Goal: Task Accomplishment & Management: Use online tool/utility

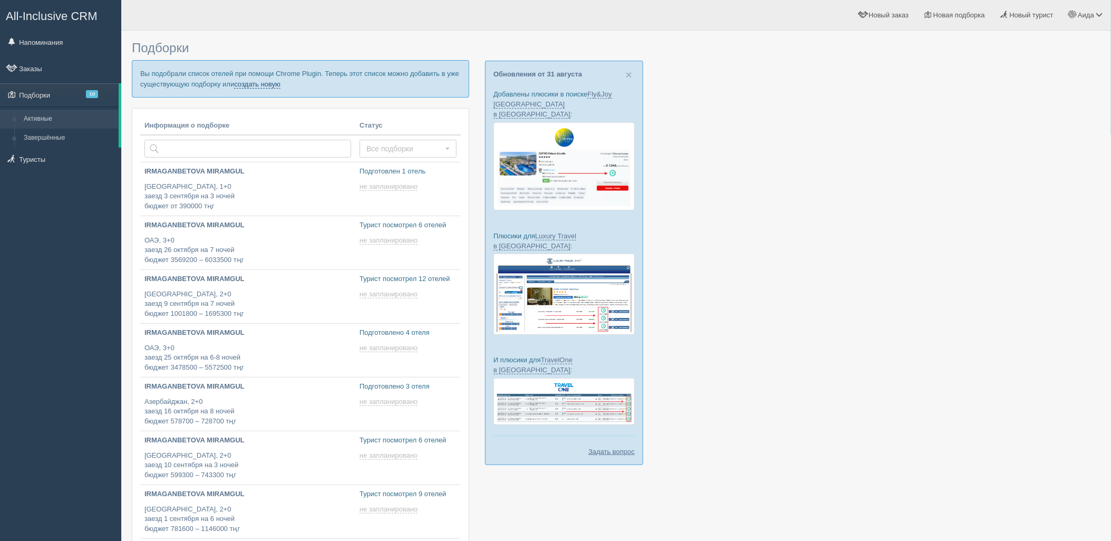
click at [252, 83] on link "создать новую" at bounding box center [257, 84] width 46 height 8
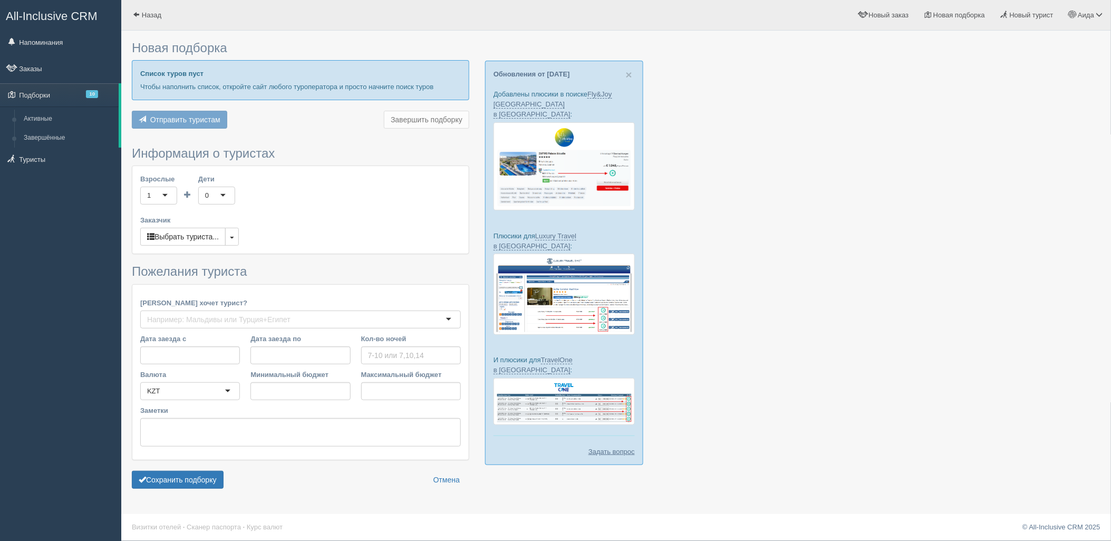
type input "6-7"
type input "2538500"
type input "4099200"
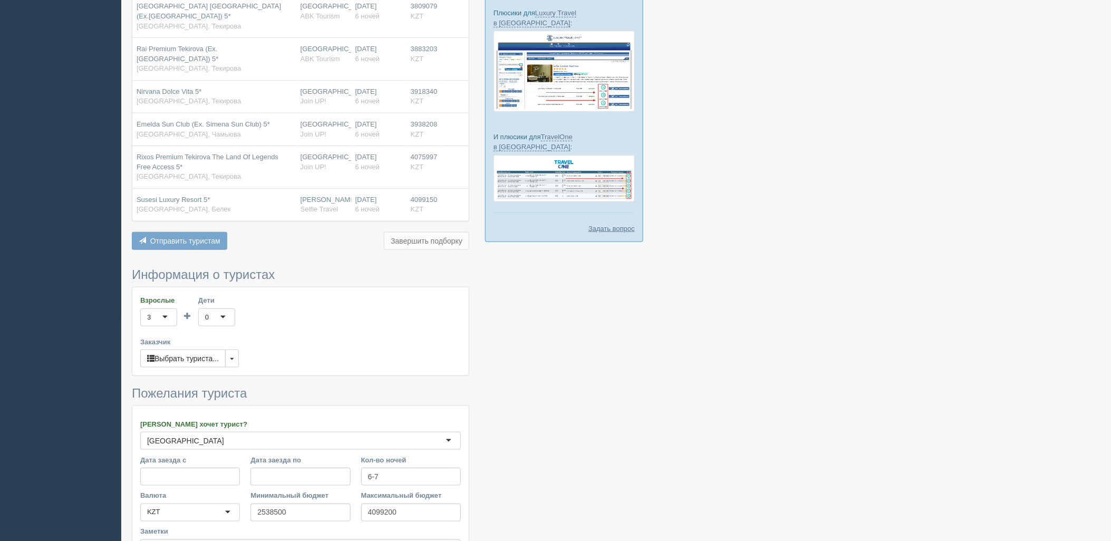
scroll to position [281, 0]
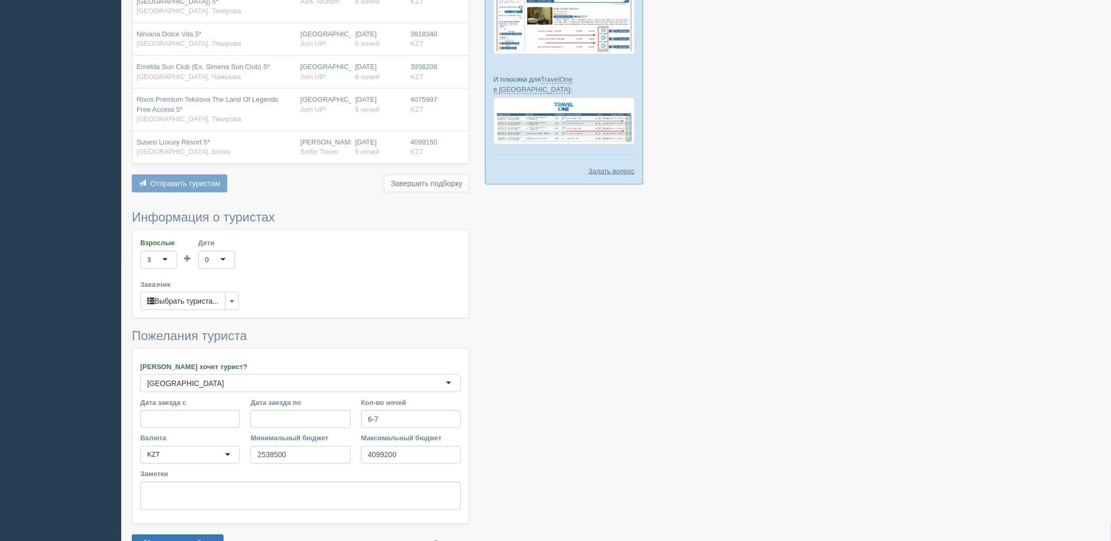
click at [194, 535] on form "Информация о туристах Взрослые 3 3 1 2 3 4 5 6 7 8 9 10 11 12 13 14 15 16 17 18…" at bounding box center [301, 384] width 338 height 348
click at [202, 539] on button "Сохранить подборку" at bounding box center [178, 544] width 92 height 18
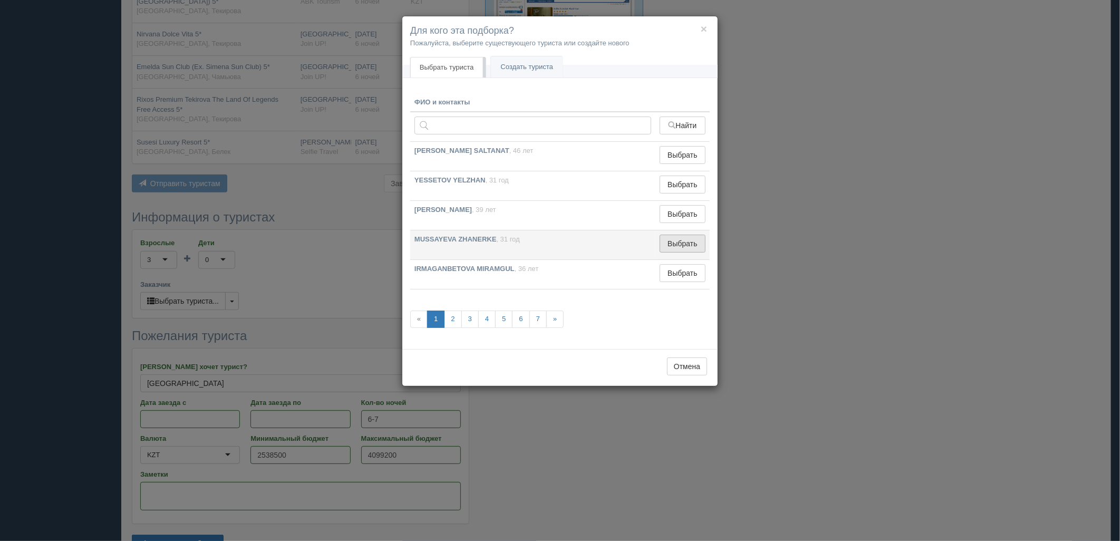
click at [688, 241] on button "Выбрать" at bounding box center [683, 244] width 46 height 18
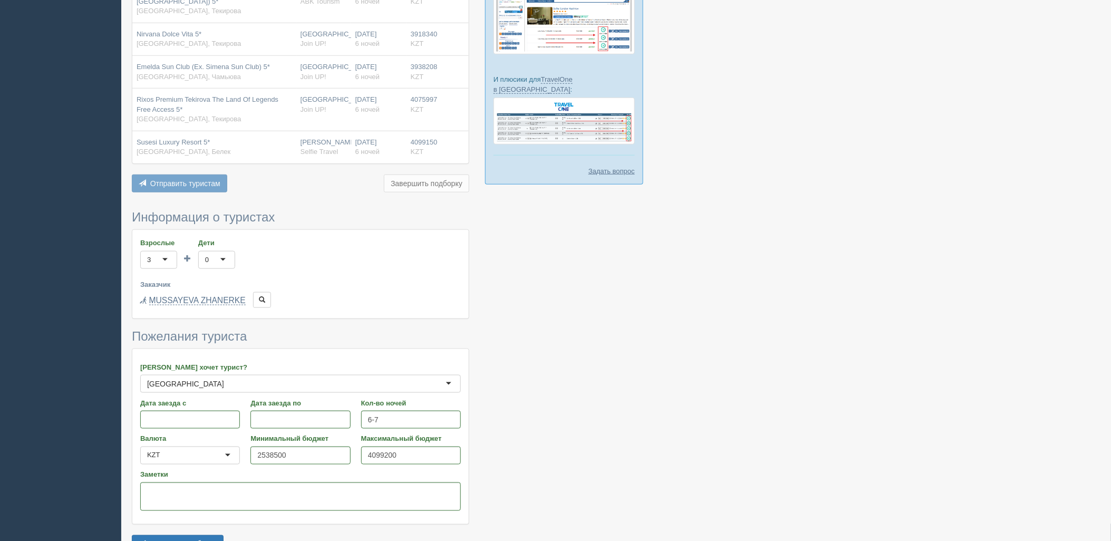
click at [207, 534] on form "Информация о туристах Взрослые 3 3 1 2 3 4 5 6 7 8 9 10 11 12 13 14 15 16 17 18…" at bounding box center [301, 384] width 338 height 348
click at [209, 537] on button "Сохранить подборку" at bounding box center [178, 544] width 92 height 18
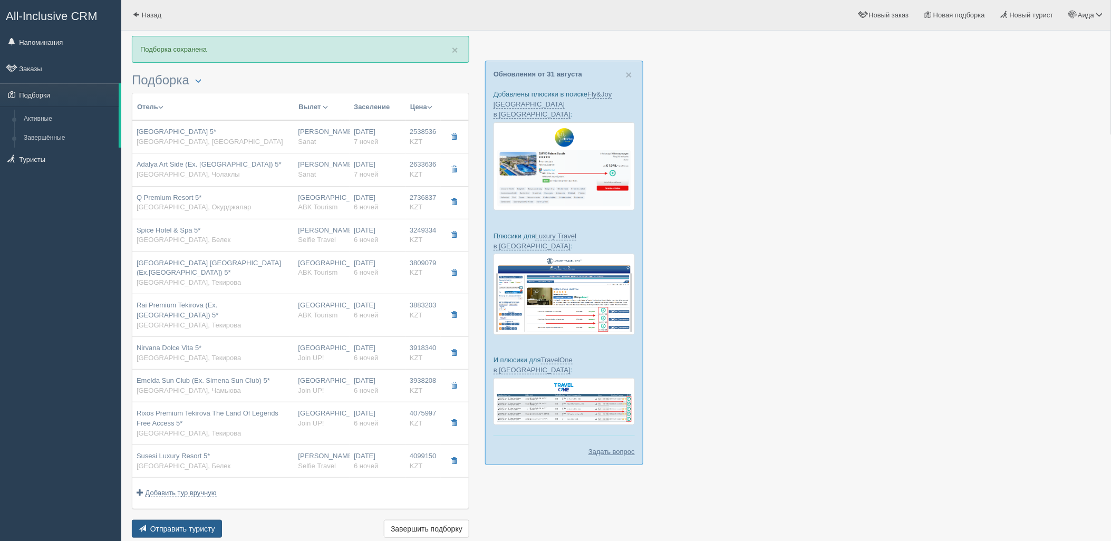
click at [168, 529] on span "Отправить туристу" at bounding box center [182, 529] width 65 height 8
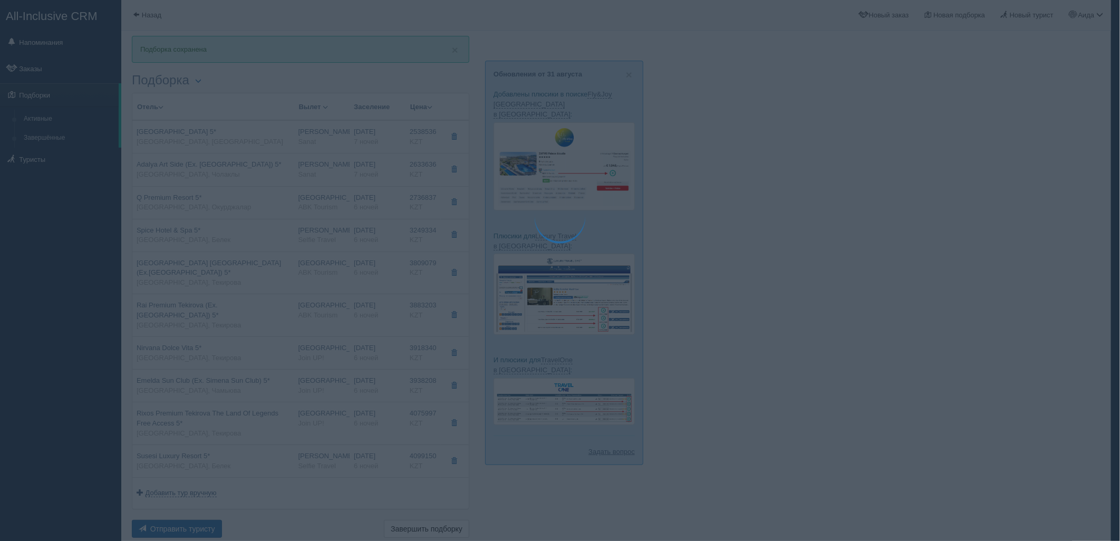
type textarea "🌞 Добрый день! Предлагаем Вам рассмотреть следующие варианты: 🌎 Турция, Аланья …"
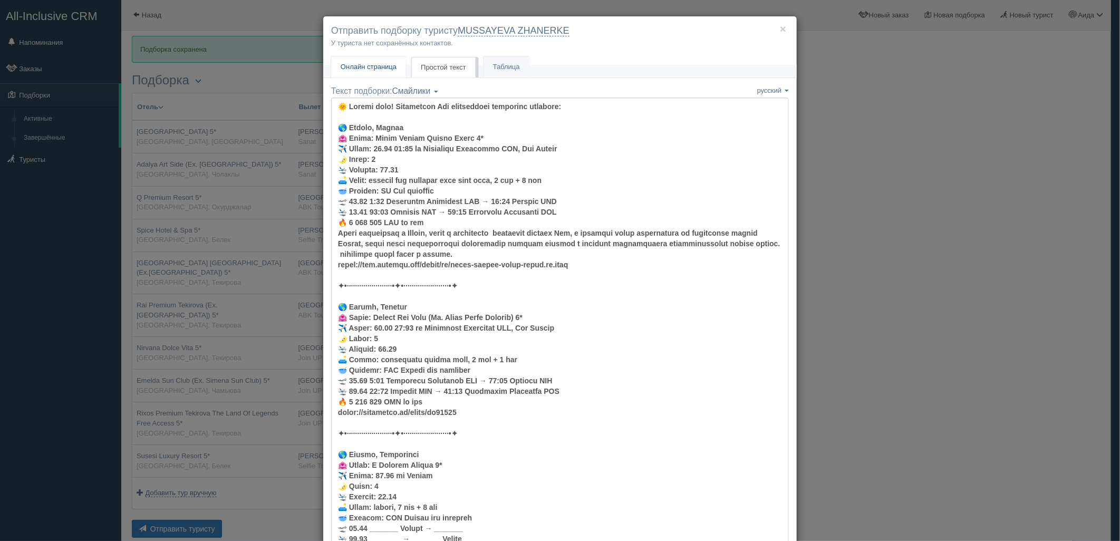
click at [380, 67] on span "Онлайн страница" at bounding box center [369, 67] width 56 height 8
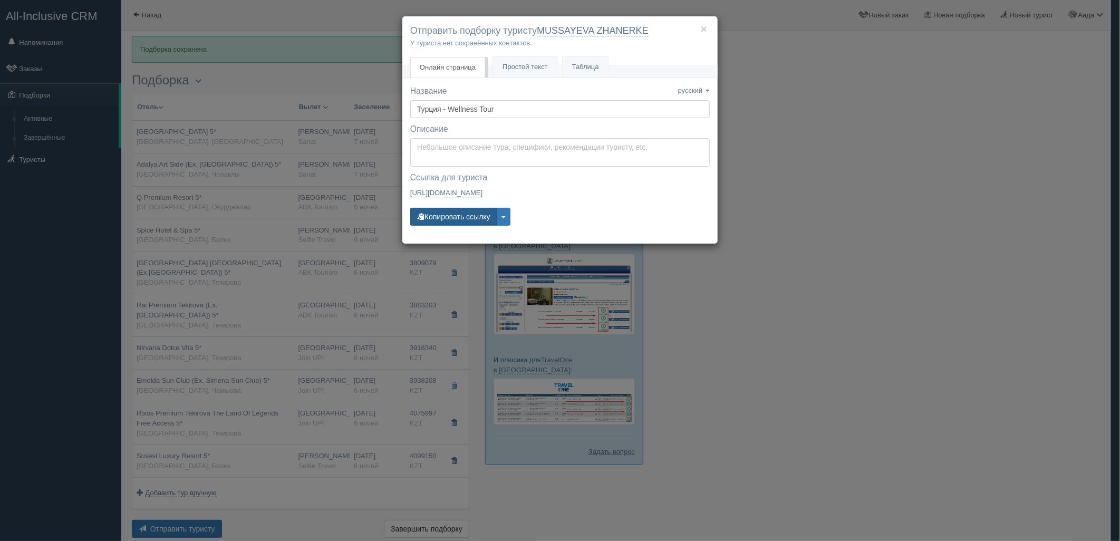
click at [442, 223] on button "Копировать ссылку" at bounding box center [453, 217] width 87 height 18
click at [734, 214] on div "× Отправить подборку туристу MUSSAYEVA ZHANERKE У туриста нет сохранённых конта…" at bounding box center [560, 270] width 1120 height 541
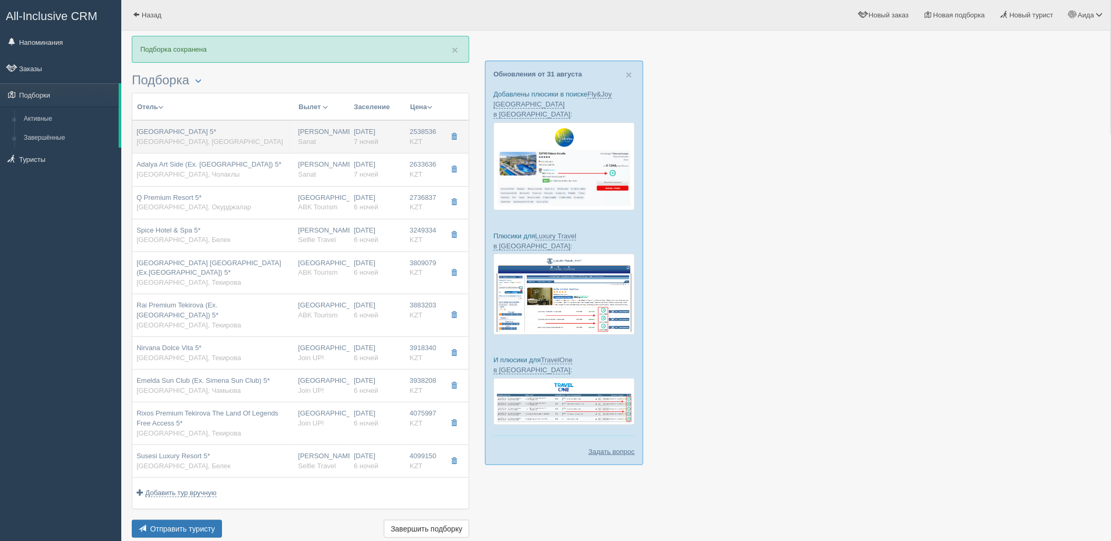
click at [362, 131] on div "02.09.2025 7 ночей" at bounding box center [377, 137] width 47 height 20
type input "Green Garden Resort Hotel 5*"
type input "https://www.booking.com/hotel/tr/green-garden-apart-hotel.ru.html"
type textarea "Отель расположен в Алании, рядом с популярным курортным районом Оба, в пределах…"
type input "[GEOGRAPHIC_DATA]"
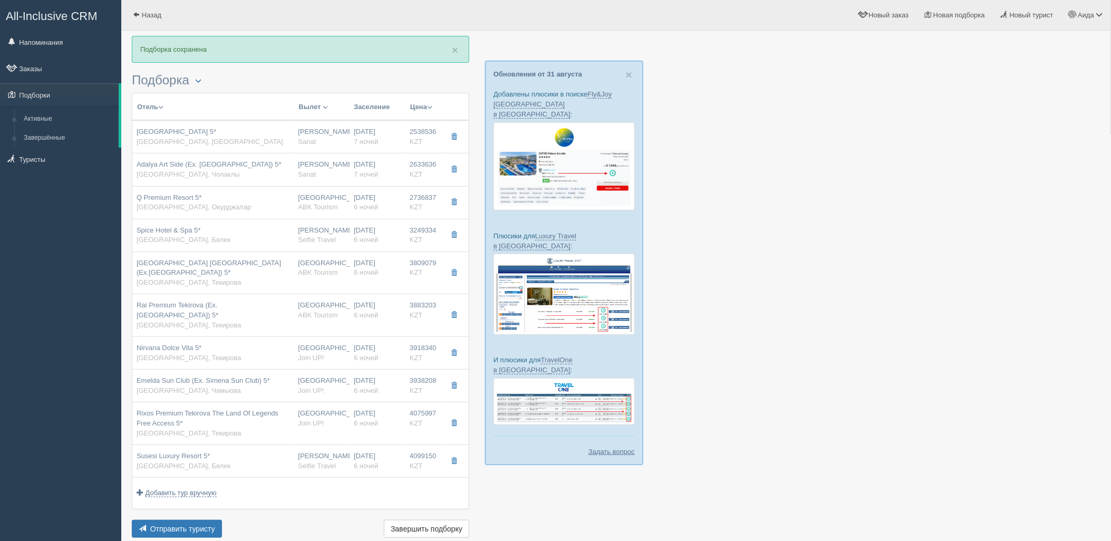
type input "Аланья"
type input "2538536.00"
type input "Нурсултан Назарбаев NQZ"
type input "Анталия AYT"
type input "07:05"
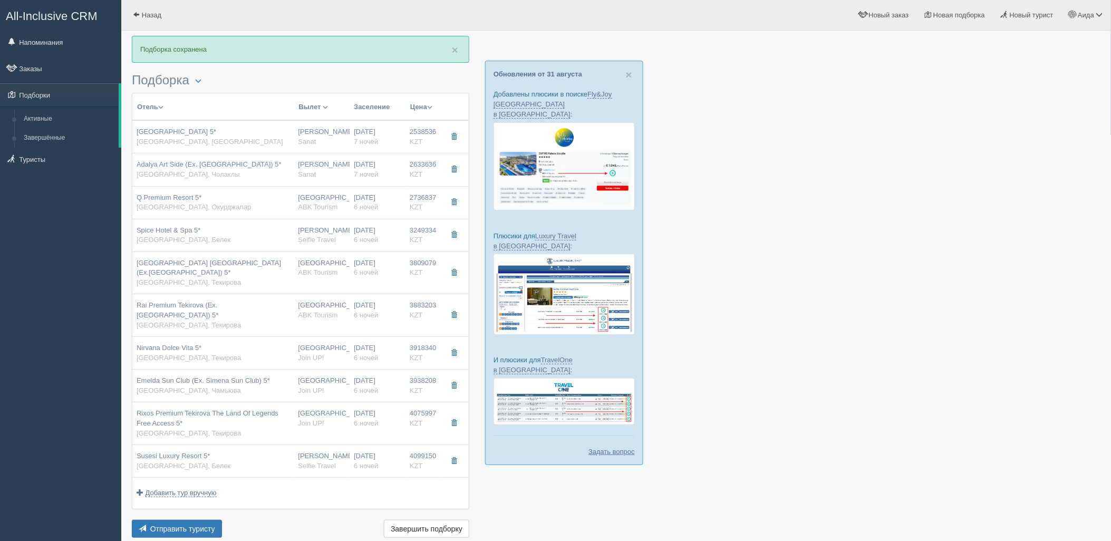
type input "10:25"
type input "Air Astana"
type input "11:25"
type input "18:15"
type input "7"
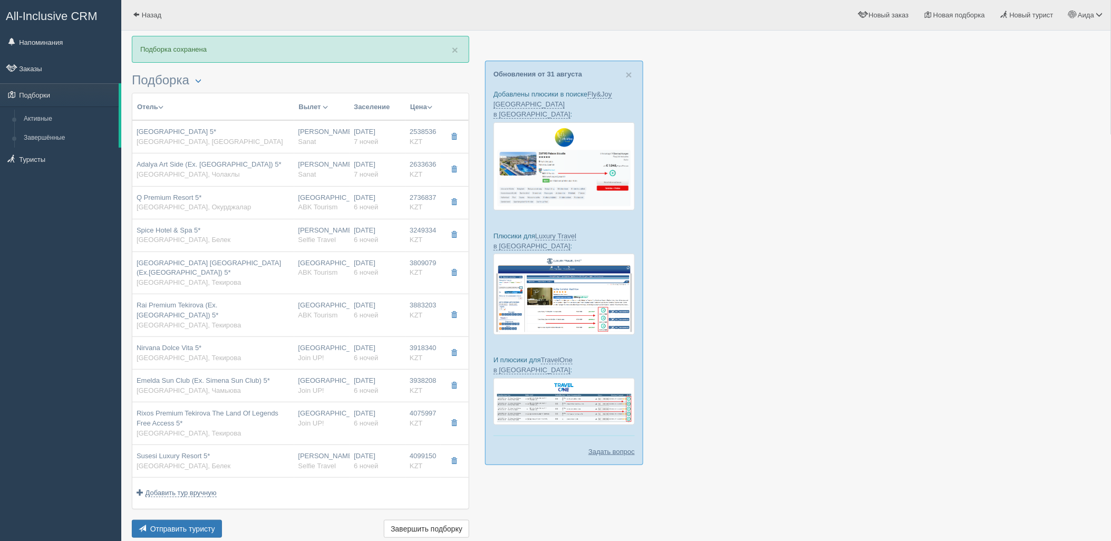
type input "comfort two bedrooms with land view"
type input "AI - Все Включено"
type input "Sanat"
type input "https://tourvisor.ru/countries#!/hotel=green-garden-apartment"
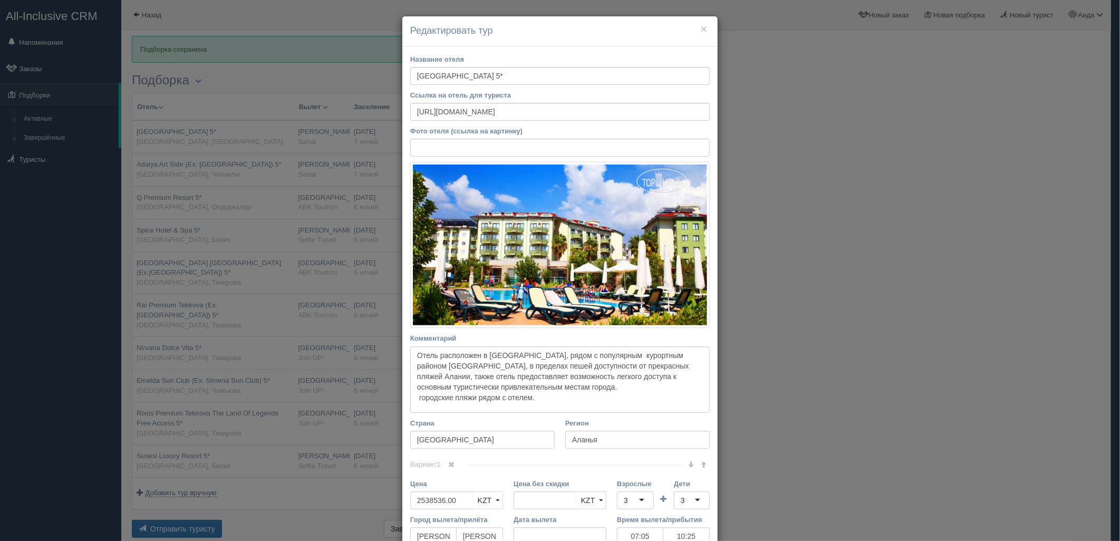
click at [626, 492] on div "3" at bounding box center [635, 501] width 37 height 18
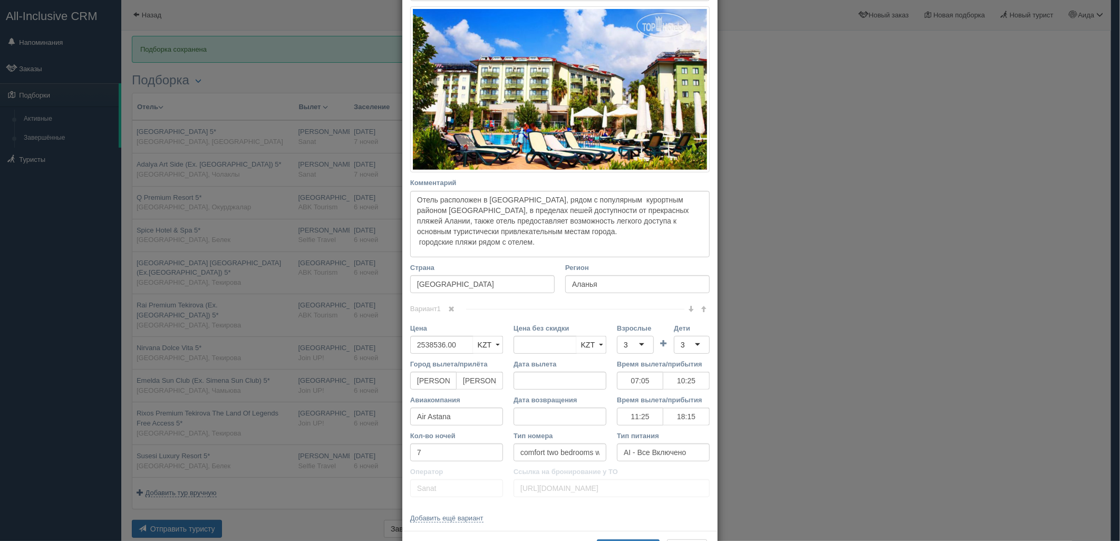
scroll to position [165, 0]
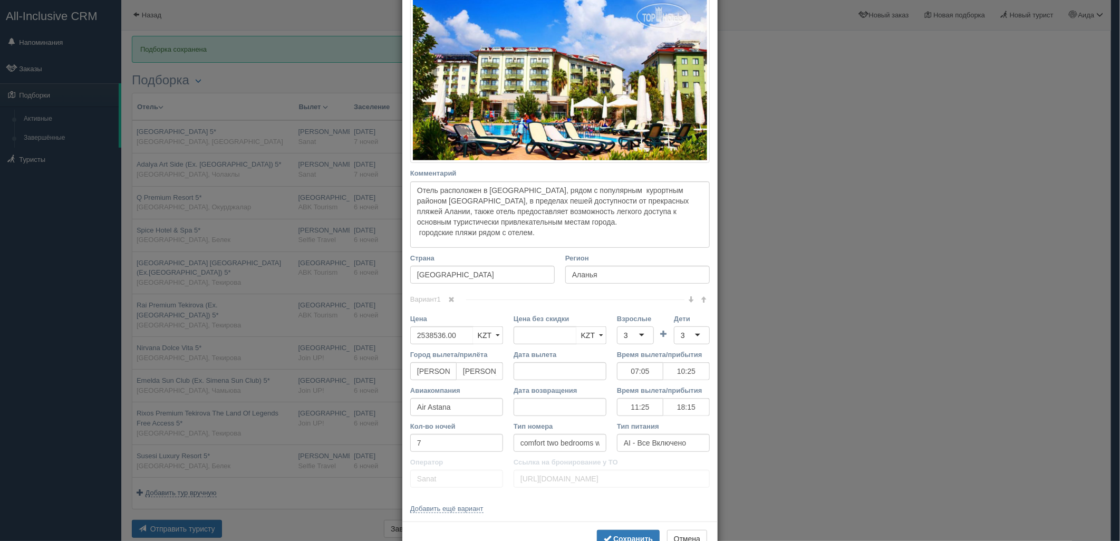
click at [624, 333] on div "3" at bounding box center [635, 335] width 37 height 18
drag, startPoint x: 688, startPoint y: 335, endPoint x: 688, endPoint y: 341, distance: 6.3
click at [688, 335] on div "3" at bounding box center [692, 335] width 36 height 18
type input "4"
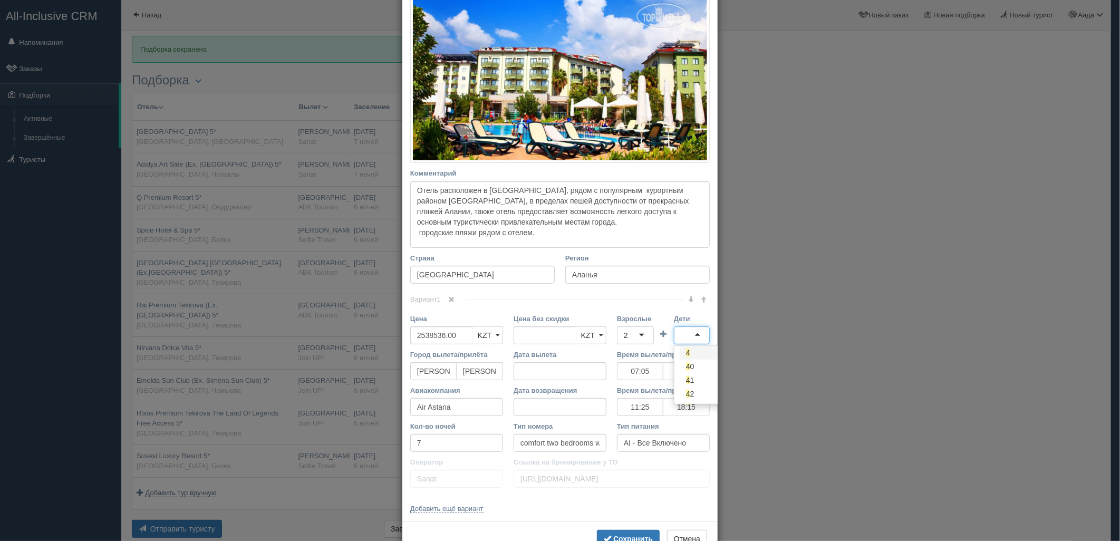
scroll to position [0, 0]
click at [626, 531] on button "Сохранить" at bounding box center [628, 539] width 63 height 18
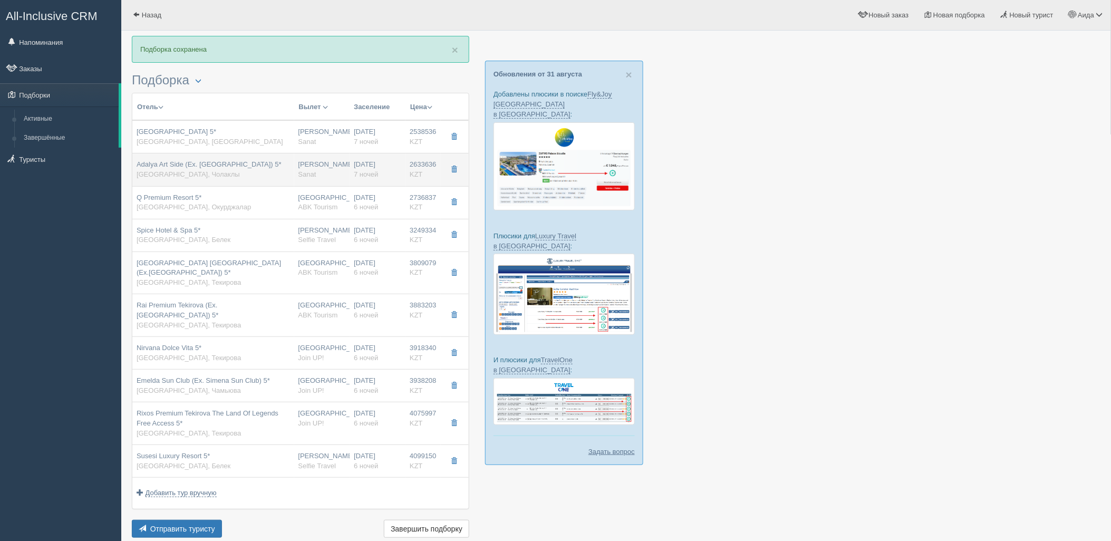
click at [334, 177] on div "Нурсултан Назарбаев NQZ Sanat" at bounding box center [322, 170] width 47 height 20
type input "Adalya Art Side (Ex. Grand Hotel Artside) 5*"
type input "https://tophotels.ru/hotel/al17090"
type input "Чолаклы"
type input "2633636.00"
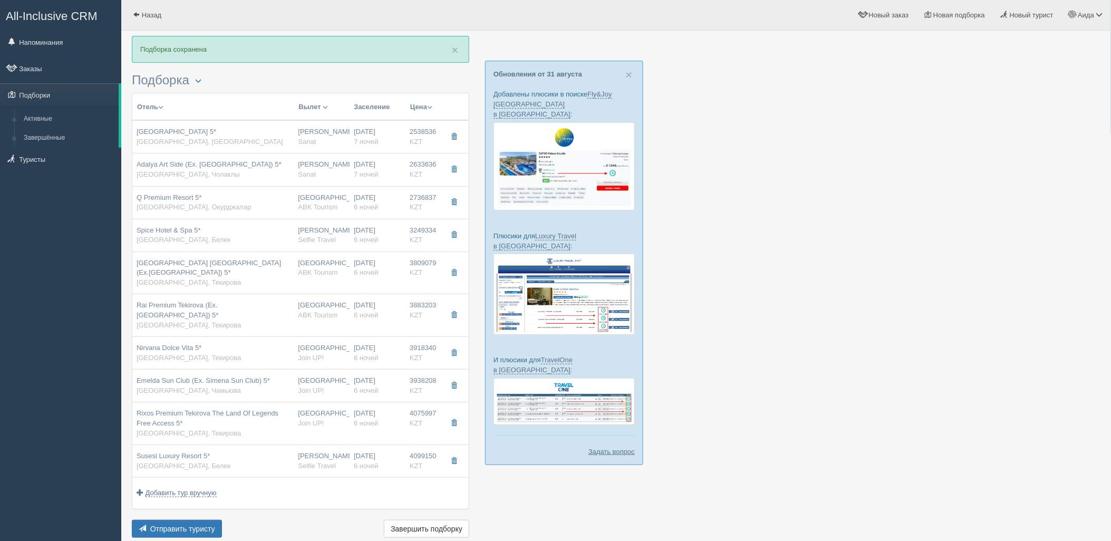
type input "07:05"
type input "10:25"
type input "11:25"
type input "18:15"
type input "connection family room"
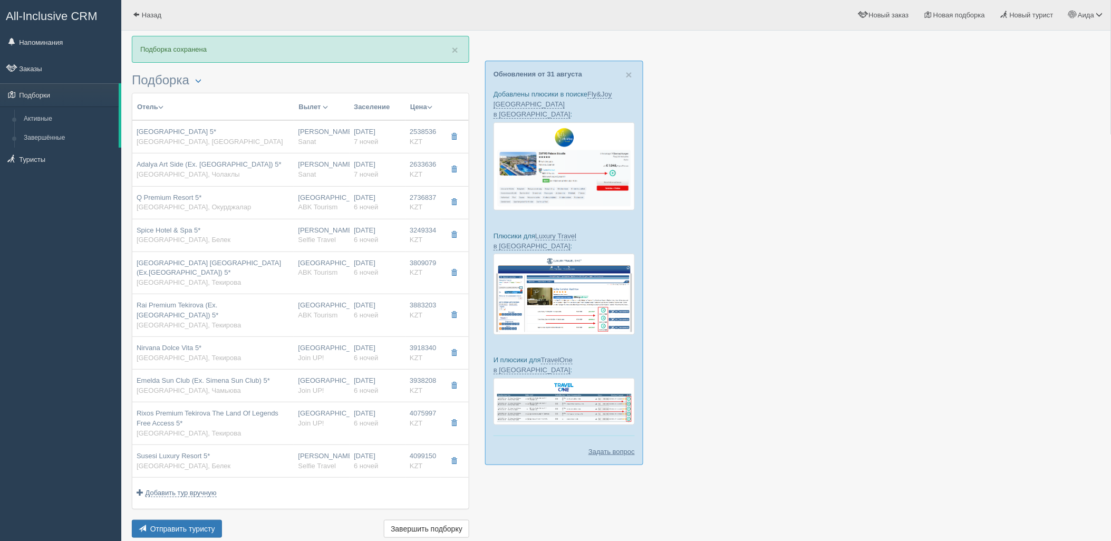
type input "UAI - Ультра Все Включено"
type input "https://tourvisor.ru/countries#!/hotel=grand-hotel-art-side"
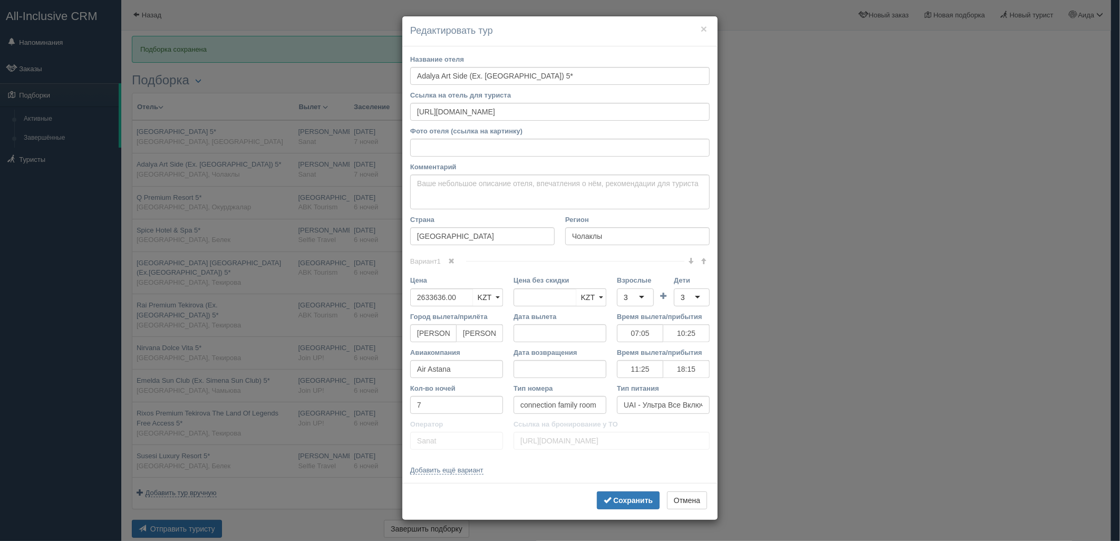
drag, startPoint x: 1120, startPoint y: 148, endPoint x: 966, endPoint y: 377, distance: 275.9
click at [1094, 322] on div "× Редактировать тур Название отеля Adalya Art Side (Ex. Grand Hotel Artside) 5*…" at bounding box center [560, 270] width 1120 height 541
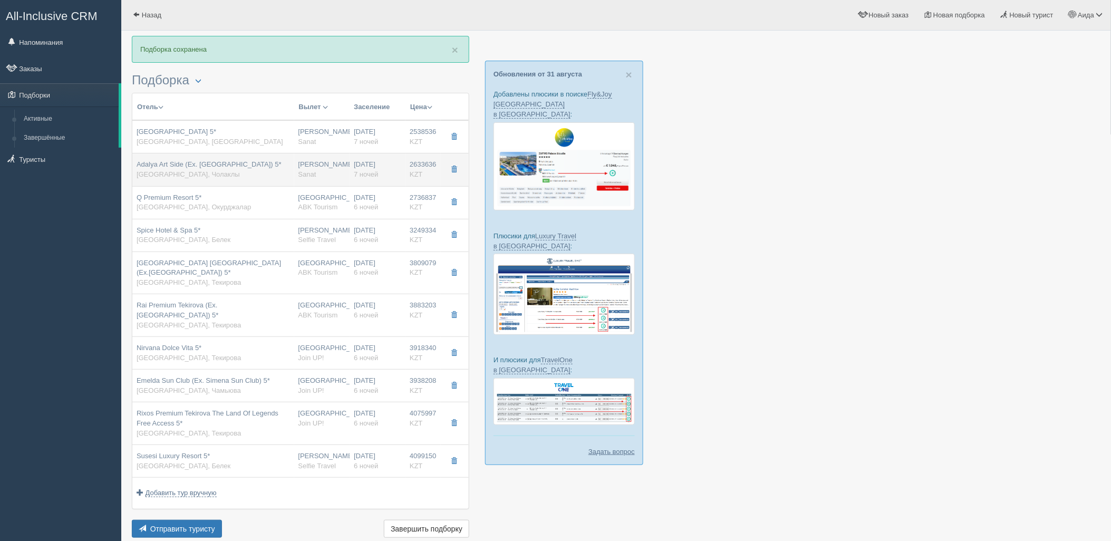
click at [380, 173] on div "02.09.2025 7 ночей" at bounding box center [377, 170] width 47 height 20
type input "07:05"
type input "10:25"
type input "11:25"
type input "18:15"
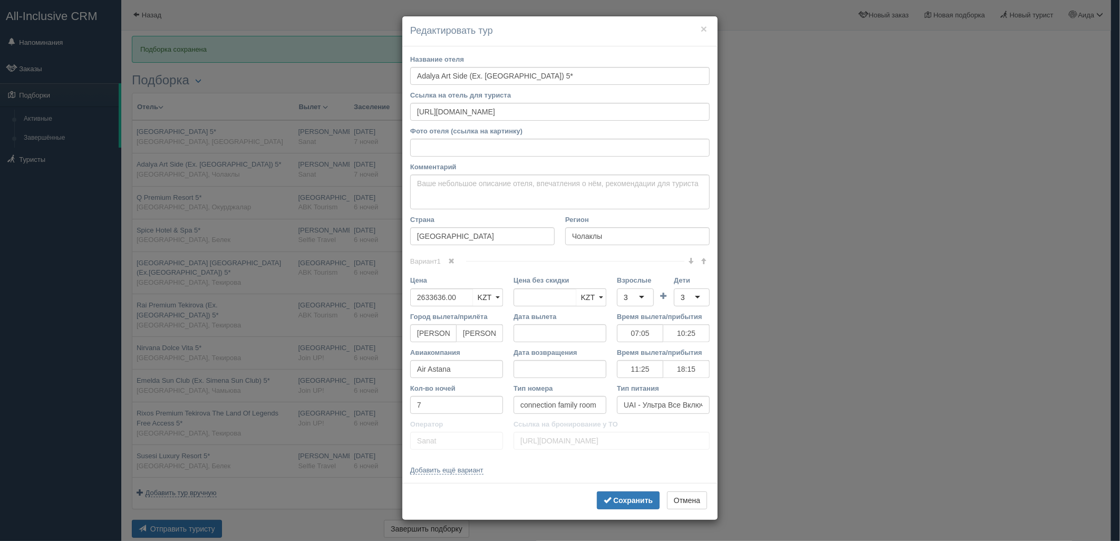
click at [620, 298] on div "3" at bounding box center [635, 298] width 37 height 18
click at [685, 299] on div "3" at bounding box center [692, 298] width 36 height 18
click at [629, 506] on button "Сохранить" at bounding box center [628, 501] width 63 height 18
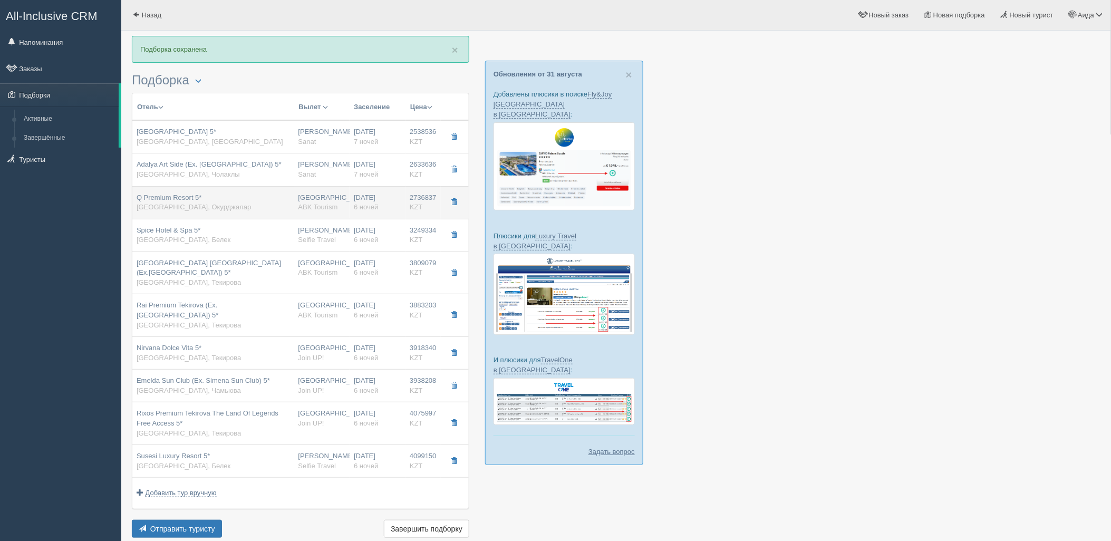
click at [382, 207] on div "07.09.2025 6 ночей" at bounding box center [377, 203] width 47 height 20
type input "Q Premium Resort 5*"
type input "https://www.booking.com/hotel/tr/q-spa-resort.ru.html#tab-reviews"
type input "Окурджалар"
type input "2736837.00"
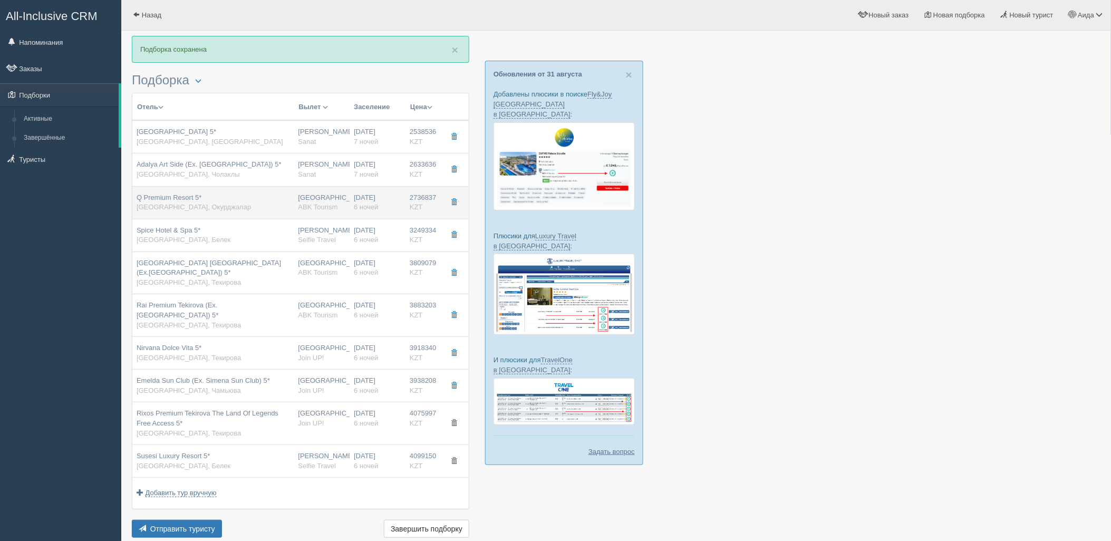
type input "Астана"
type input "6"
type input "family"
type input "ABK Tourism"
type input "https://tourvisor.ru/countries#!/hotel=q-premium-resort"
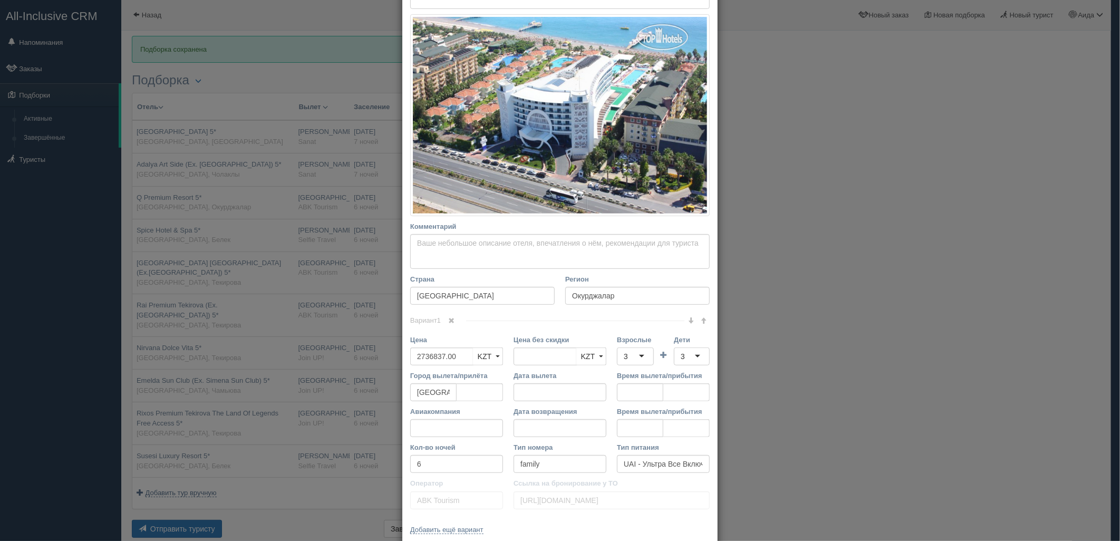
scroll to position [172, 0]
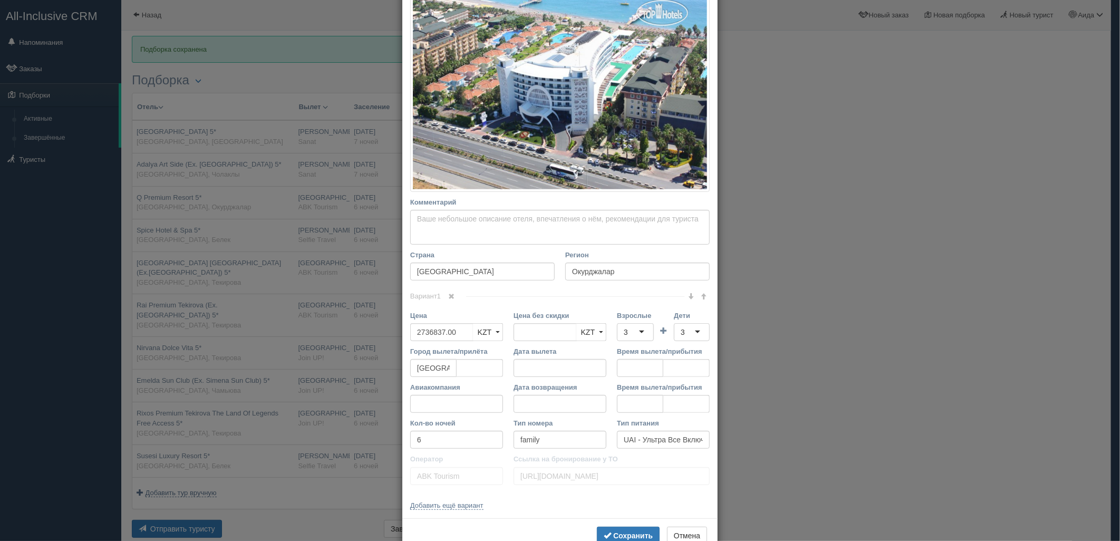
click at [636, 334] on div "3" at bounding box center [635, 332] width 37 height 18
click at [688, 324] on div "3" at bounding box center [692, 332] width 36 height 18
click at [618, 530] on button "Сохранить" at bounding box center [628, 536] width 63 height 18
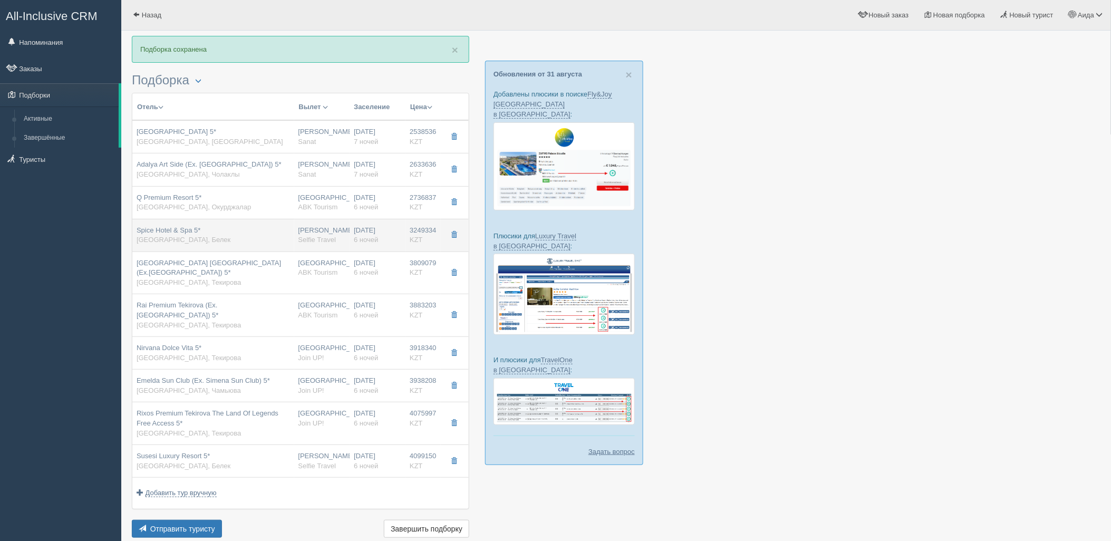
click at [383, 241] on div "03.09.2025 6 ночей" at bounding box center [377, 236] width 47 height 20
type input "Spice Hotel & Spa 5*"
type input "https://tophotels.ru/hotel/al28035"
type textarea "Отель расположен на Анталийском побережье в живописном уголке в окружении сосно…"
type input "Белек"
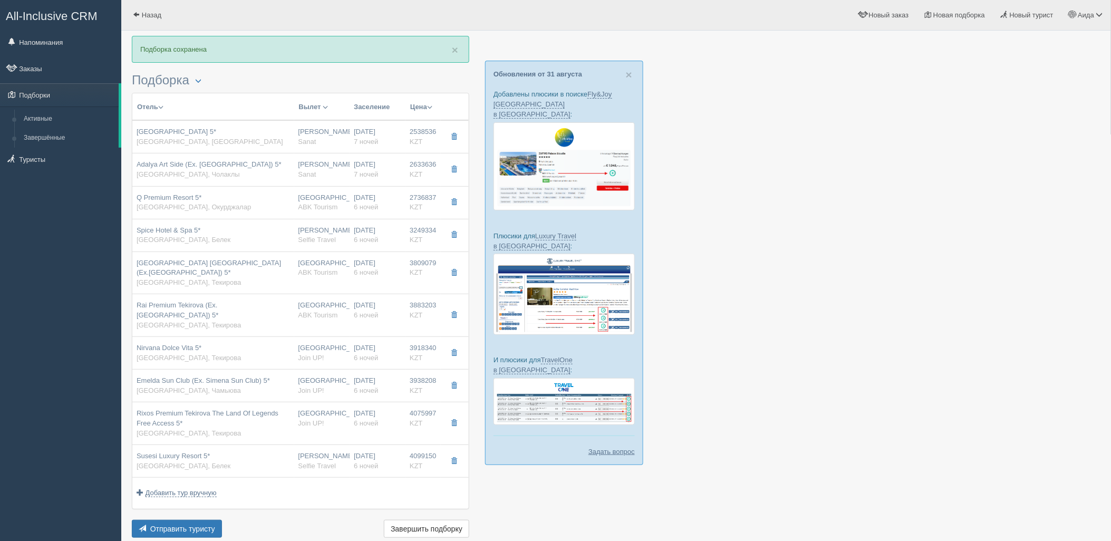
type input "3249334.00"
type input "Нурсултан Назарбаев NQZ"
type input "Анталия AYT"
type input "07:50"
type input "11:35"
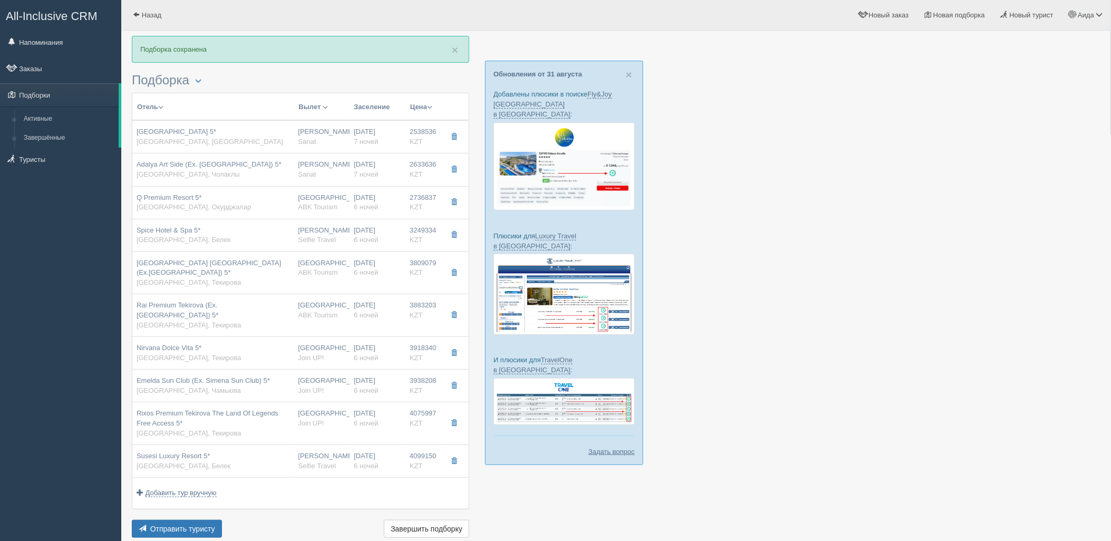
type input "Turkish Airlines"
type input "23:40"
type input "06:45"
type input "Selfie Travel"
type input "https://tourvisor.ru/countries#!/hotel=spice-hotel-spa"
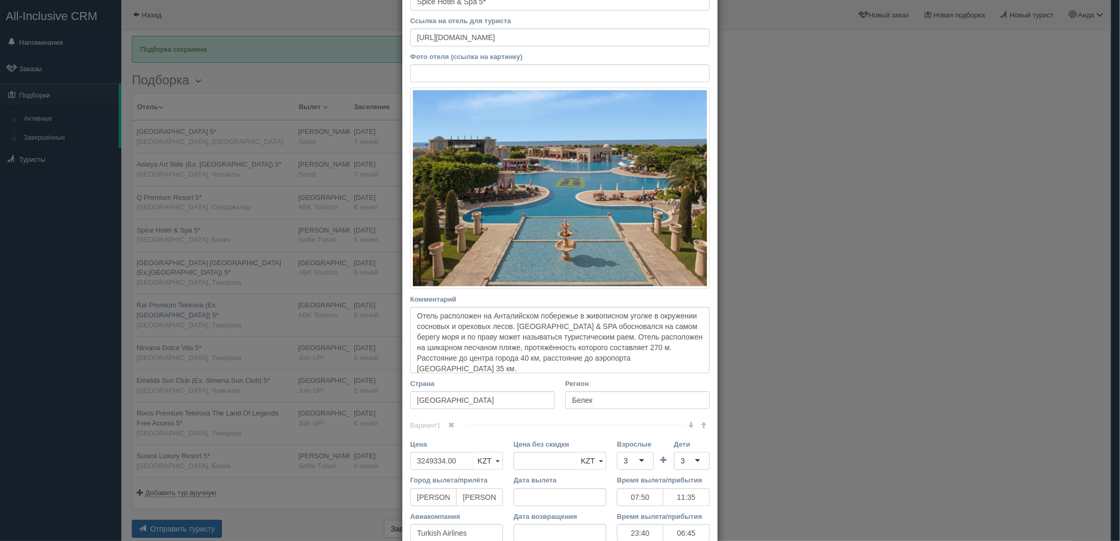
scroll to position [149, 0]
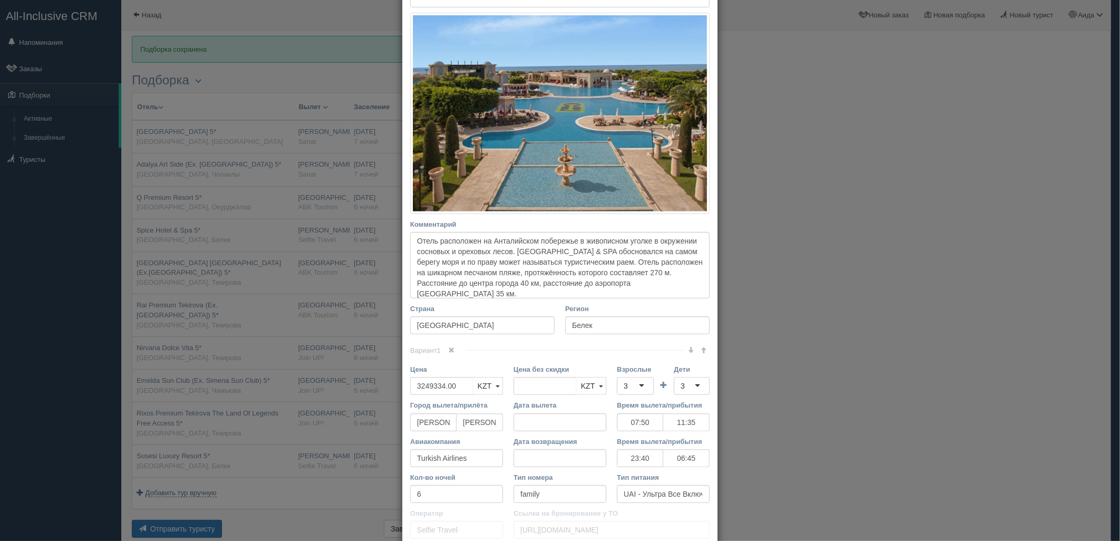
click at [638, 387] on div "3" at bounding box center [635, 386] width 37 height 18
click at [695, 386] on div "3" at bounding box center [692, 386] width 36 height 18
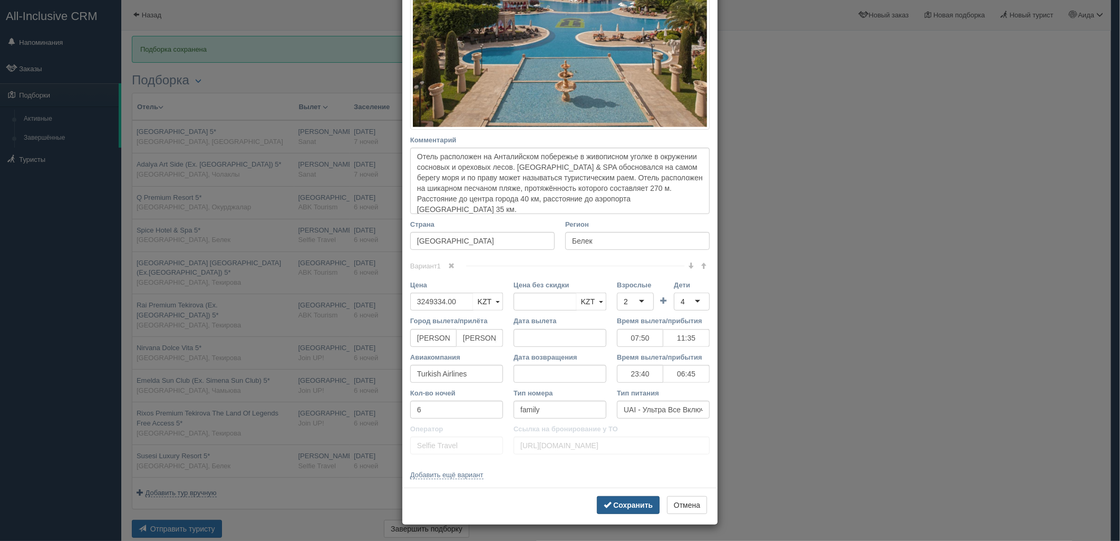
drag, startPoint x: 612, startPoint y: 503, endPoint x: 605, endPoint y: 497, distance: 9.1
click at [613, 503] on b "Сохранить" at bounding box center [633, 505] width 40 height 8
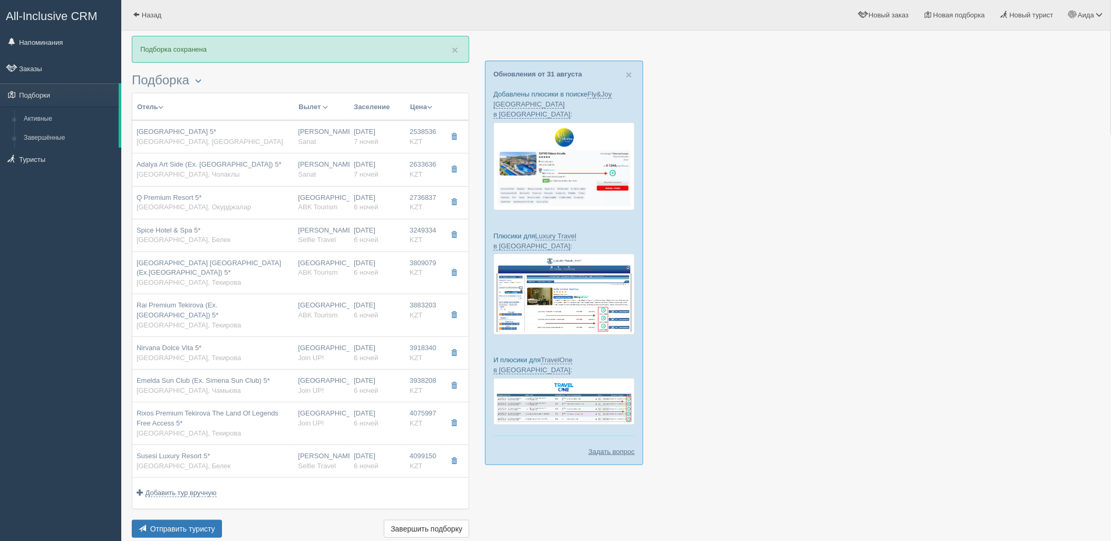
click at [265, 283] on div "Movenpick Hotel Antalya Tekirova (Ex.royal Diwa Tekirova Resort) 5* Турция, Тек…" at bounding box center [213, 273] width 153 height 30
type input "Movenpick Hotel Antalya Tekirova (Ex.royal Diwa Tekirova Resort) 5*"
type input "https://www.booking.com/hotel/tr/euphoria-hotel-tekirova.ru.html?activeTab=phot…"
type input "Текирова"
type input "3809079.00"
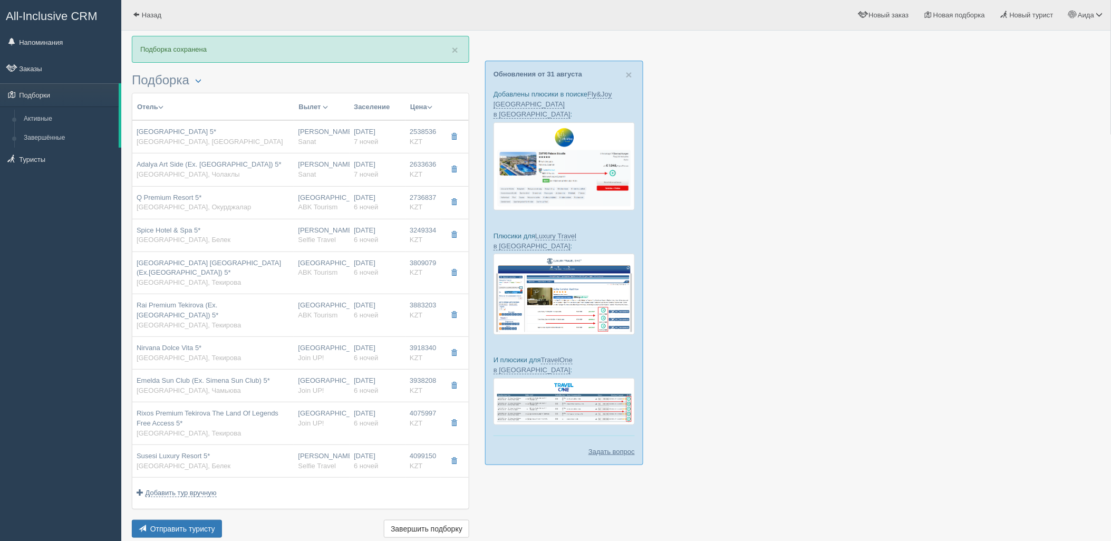
type input "Астана"
type input "family suite"
type input "ABK Tourism"
type input "https://tourvisor.ru/countries#!/hotel=tekirova-corinthia-euphoria"
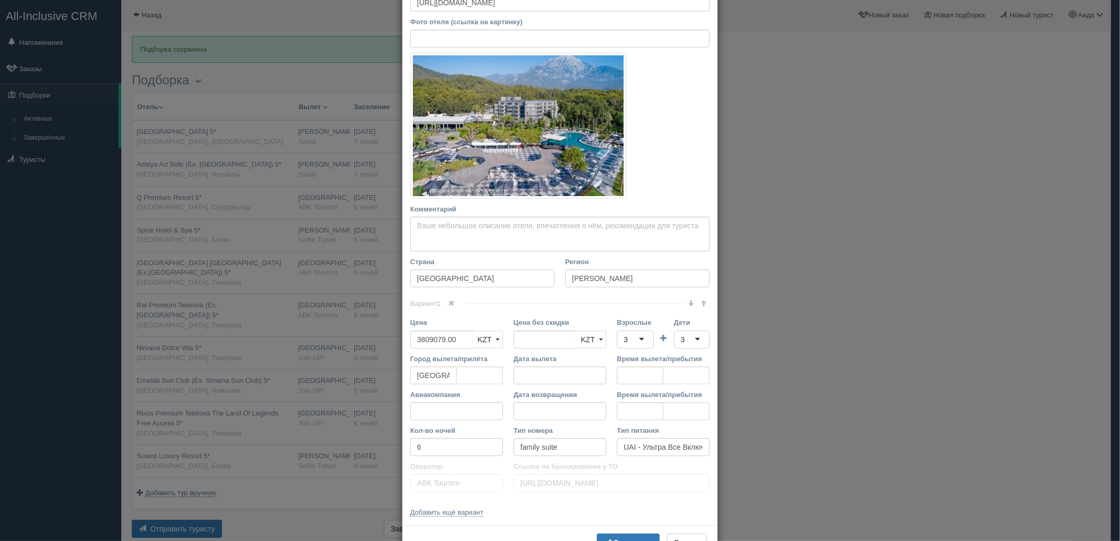
scroll to position [147, 0]
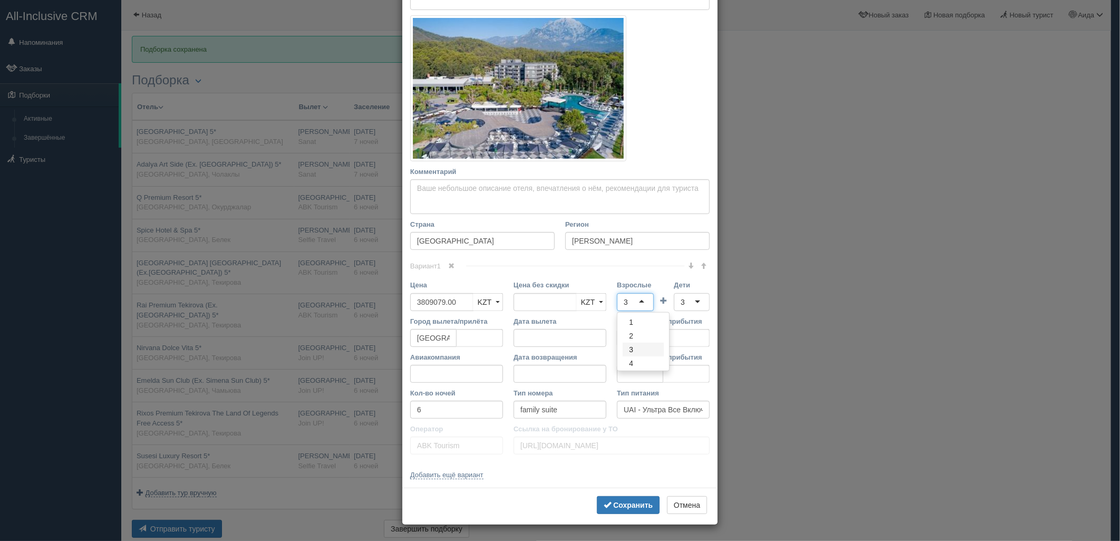
click at [637, 301] on div "3" at bounding box center [635, 302] width 37 height 18
click at [674, 302] on div "3" at bounding box center [692, 302] width 36 height 18
click at [631, 503] on b "Сохранить" at bounding box center [633, 505] width 40 height 8
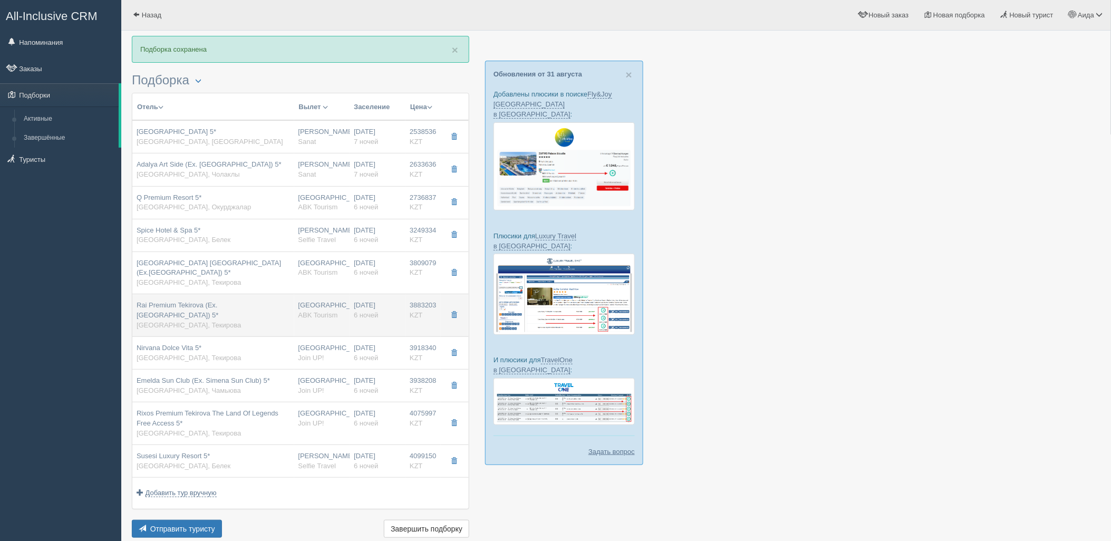
click at [322, 304] on div "Астана ABK Tourism" at bounding box center [322, 311] width 47 height 20
type input "Rai Premium Tekirova (Ex. Queens Park Tekirova) 5*"
type input "https://tophotels.ru/hotel/al11279"
type input "3883203.00"
type input "deluxe connection partial view"
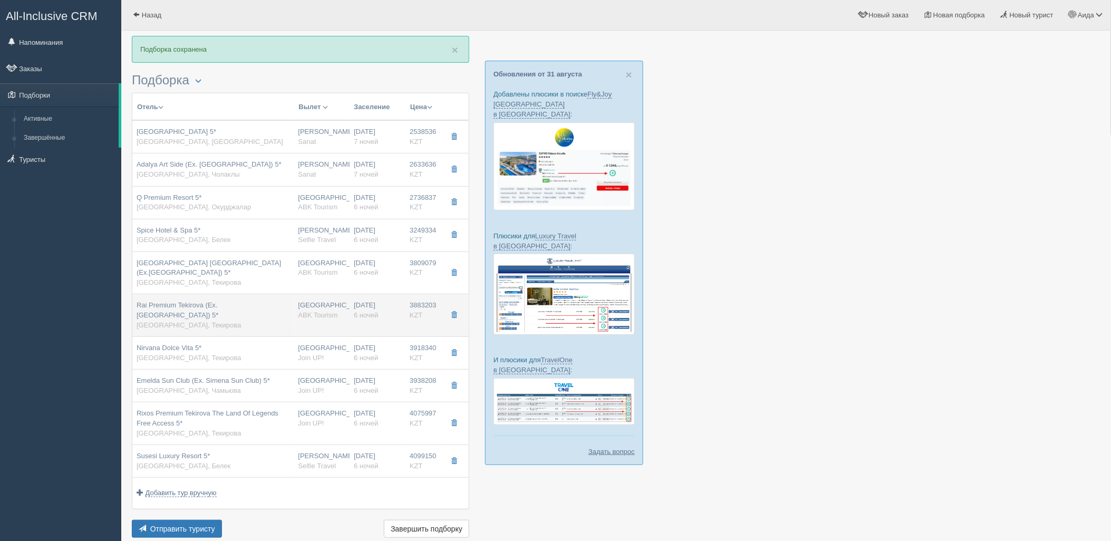
type input "https://tourvisor.ru/countries#!/hotel=queens-park"
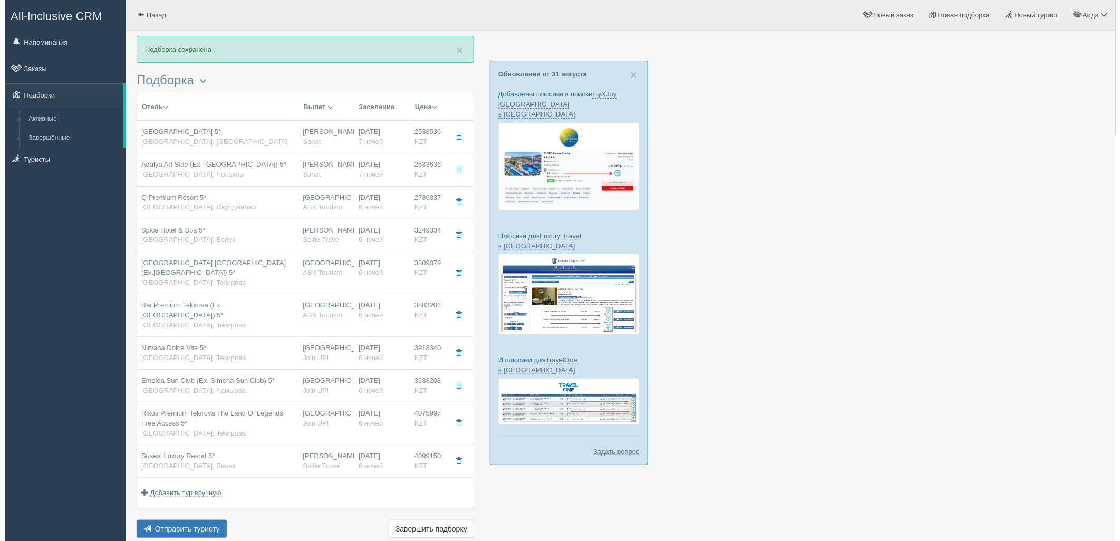
scroll to position [0, 0]
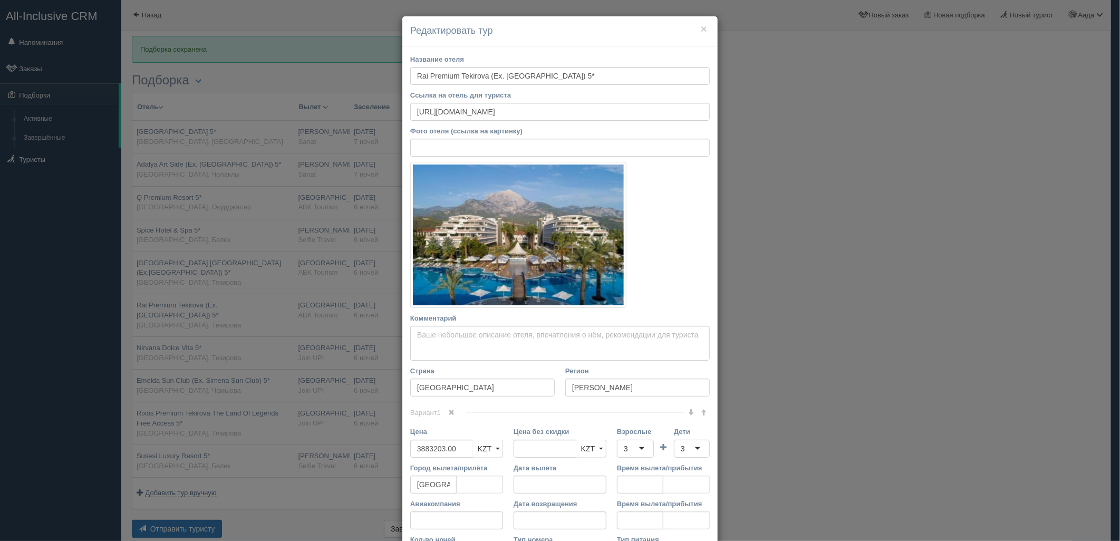
click at [618, 455] on div "3" at bounding box center [635, 449] width 37 height 18
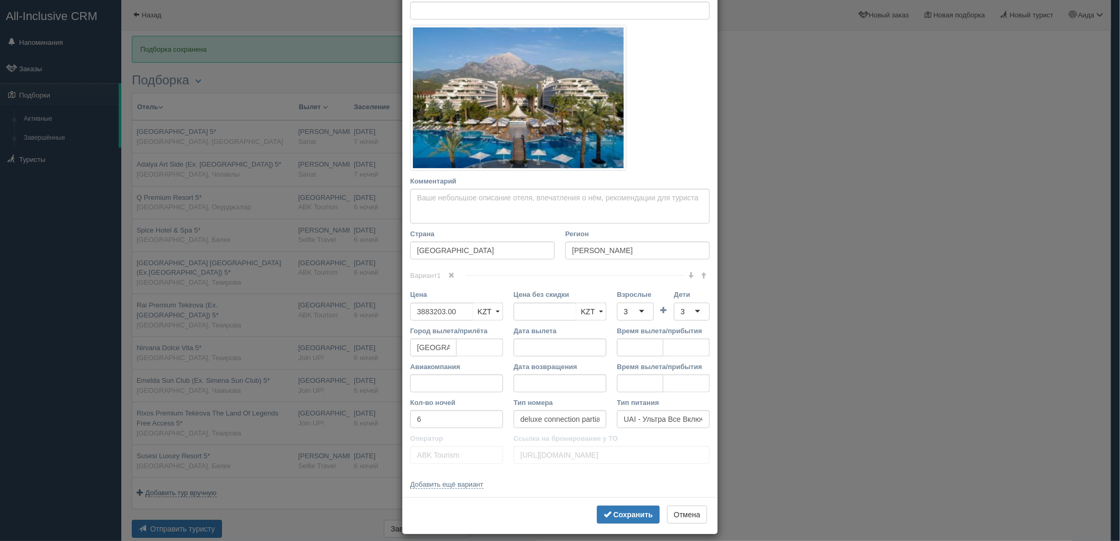
scroll to position [147, 0]
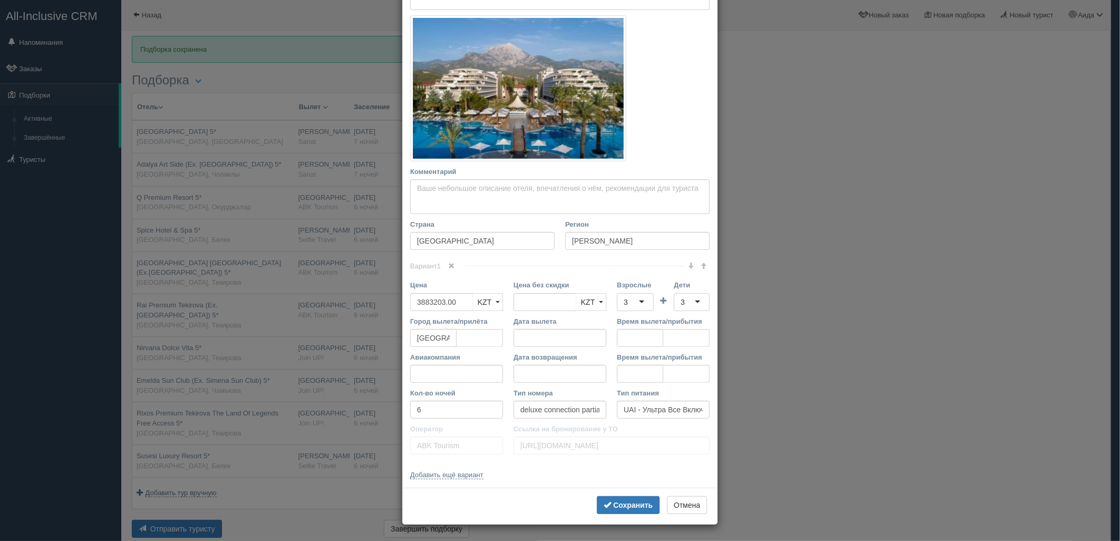
click at [641, 302] on div "3" at bounding box center [635, 302] width 37 height 18
click at [694, 310] on div "3" at bounding box center [692, 302] width 36 height 18
drag, startPoint x: 614, startPoint y: 509, endPoint x: 613, endPoint y: 493, distance: 15.9
click at [614, 507] on b "Сохранить" at bounding box center [633, 505] width 40 height 8
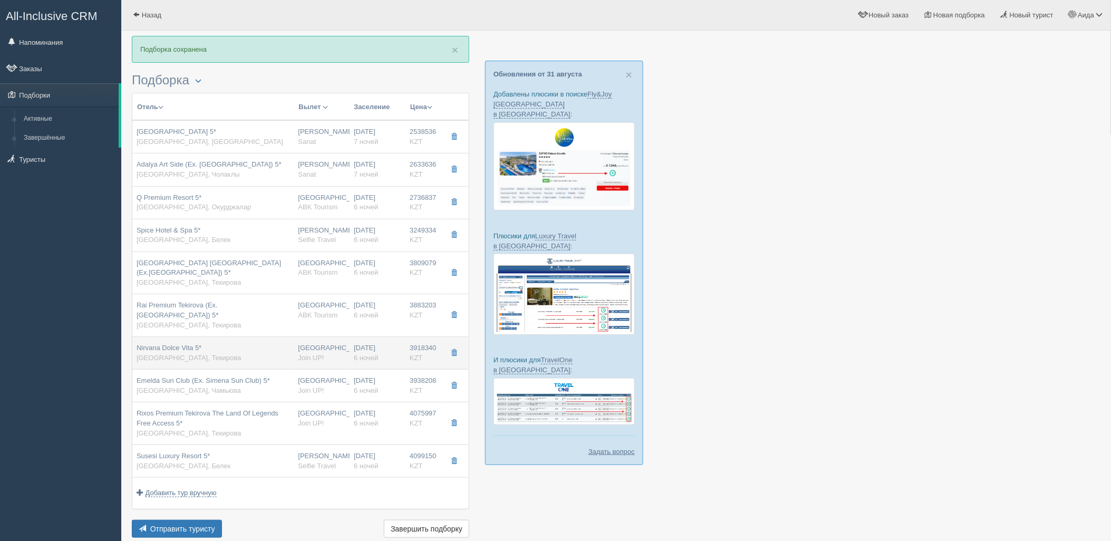
click at [338, 365] on td "Астана Join UP!" at bounding box center [322, 353] width 56 height 33
type input "Nirvana Dolce Vita 5*"
type input "https://tophotels.ru/hotel/al9080"
type input "3918340.00"
type input "club family grand suite"
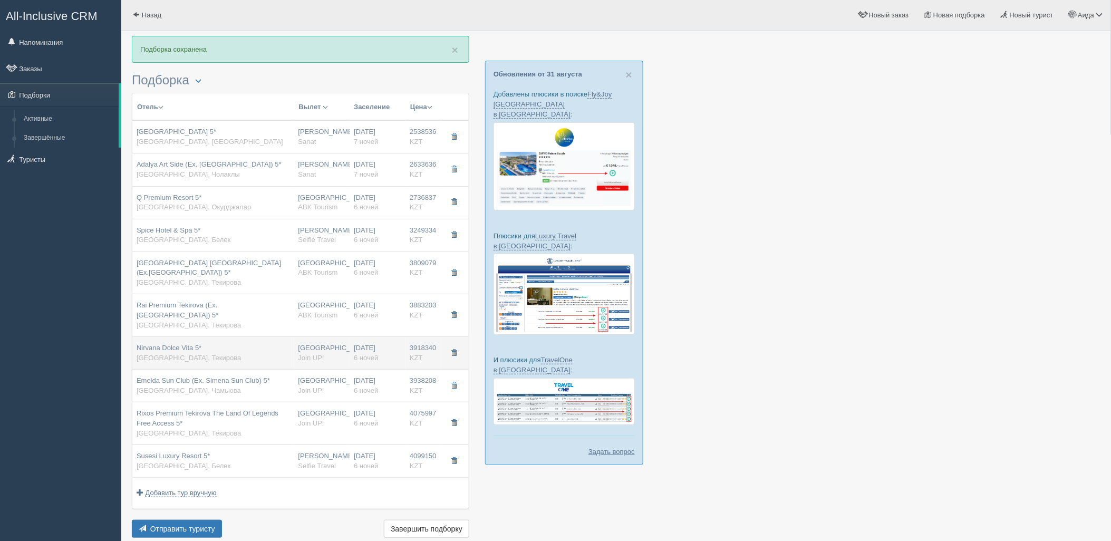
type input "AI - Все Включено"
type input "Join UP!"
type input "https://tourvisor.ru/countries#!/hotel=amara-dolce-vita"
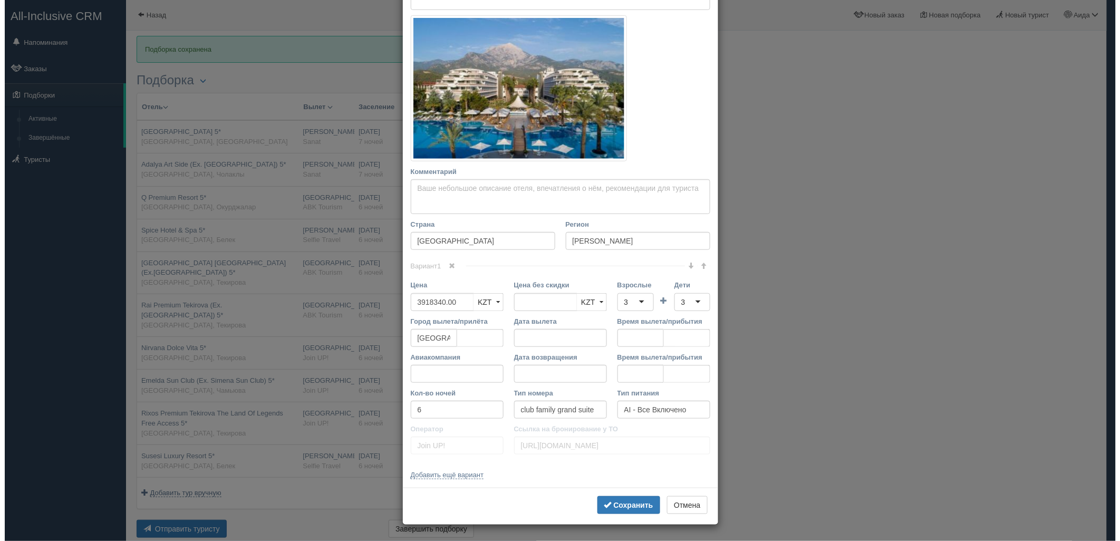
scroll to position [0, 0]
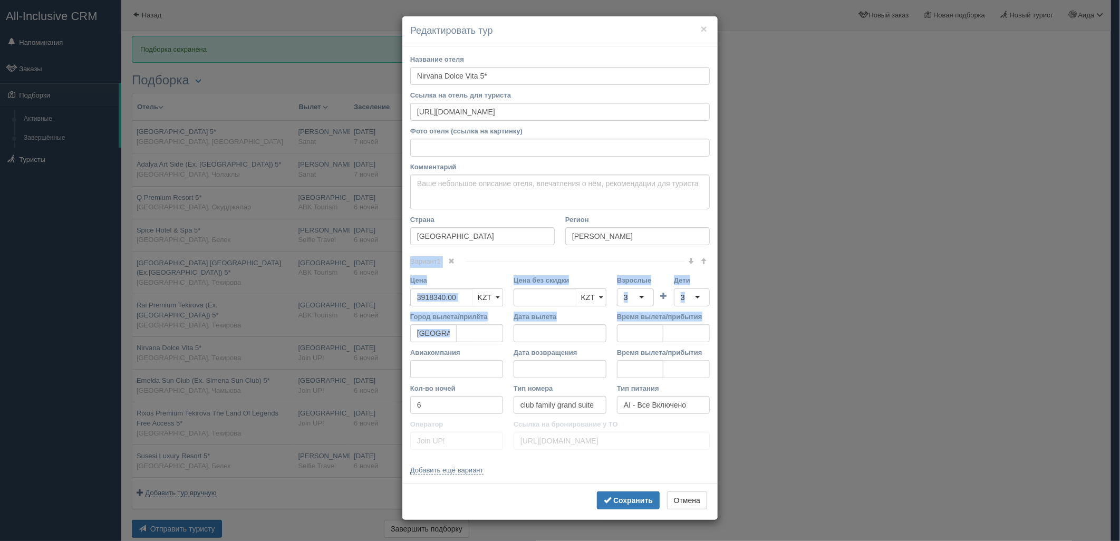
drag, startPoint x: 1122, startPoint y: 270, endPoint x: 1115, endPoint y: 330, distance: 60.5
click at [1111, 329] on div "× Редактировать тур Название отеля Nirvana Dolce Vita 5* Ссылка на отель для ту…" at bounding box center [560, 270] width 1120 height 541
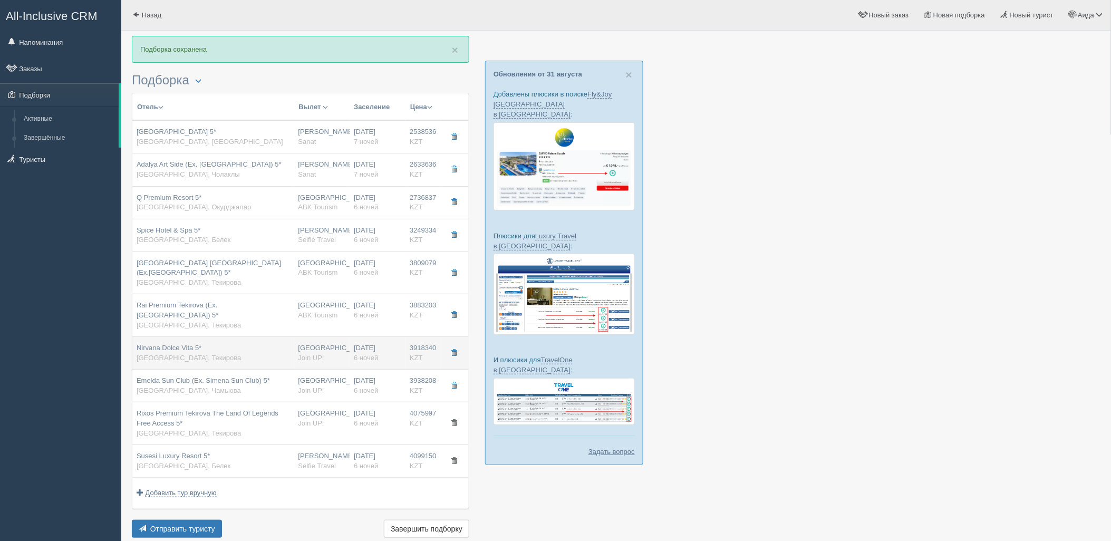
click at [367, 355] on span "6 ночей" at bounding box center [366, 358] width 24 height 8
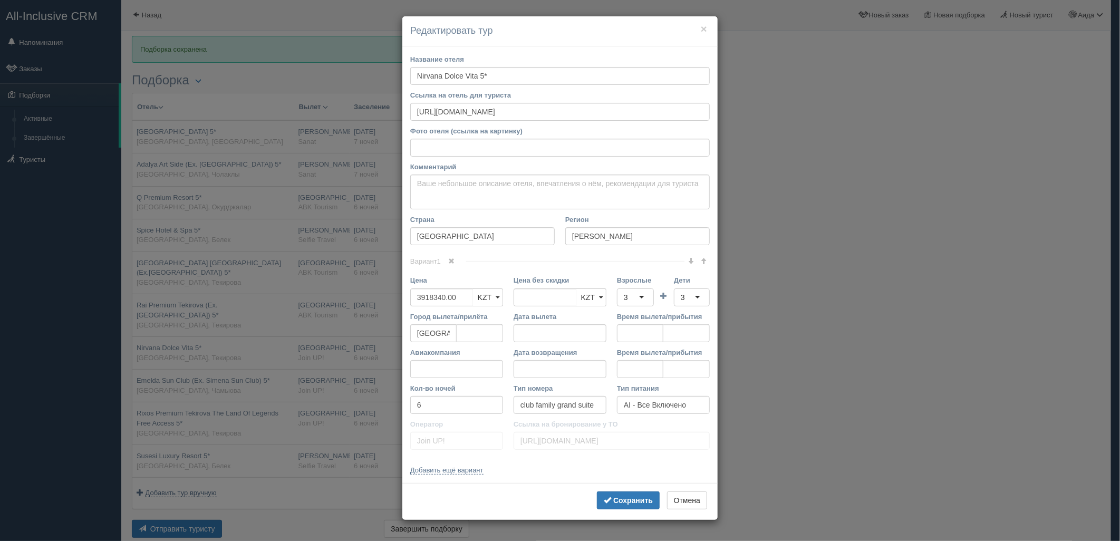
click at [638, 296] on div "3" at bounding box center [635, 298] width 37 height 18
click at [672, 302] on td at bounding box center [664, 293] width 20 height 36
click at [684, 302] on div "3" at bounding box center [683, 297] width 4 height 11
drag, startPoint x: 631, startPoint y: 494, endPoint x: 679, endPoint y: 467, distance: 55.3
click at [633, 494] on button "Сохранить" at bounding box center [628, 501] width 63 height 18
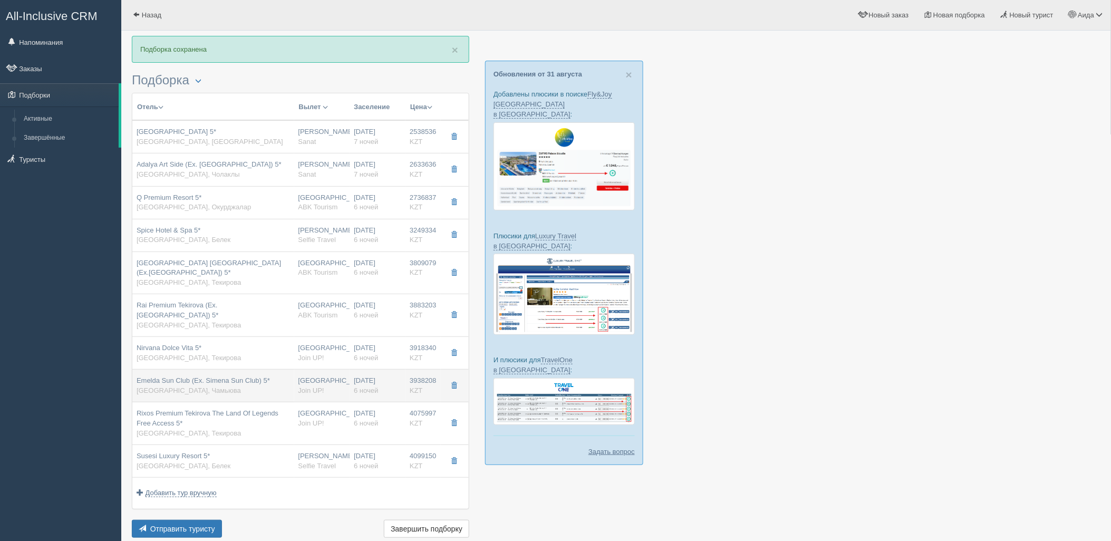
click at [272, 393] on div "Emelda Sun Club (Ex. Simena Sun Club) 5* Турция, Чамьюва" at bounding box center [213, 386] width 153 height 20
type input "Emelda Sun Club (Ex. Simena Sun Club) 5*"
type input "https://www.booking.com/hotel/tr/simena-sun-club.ru.html?activeTab=photosGallery"
type input "Чамьюва"
type input "3938208.00"
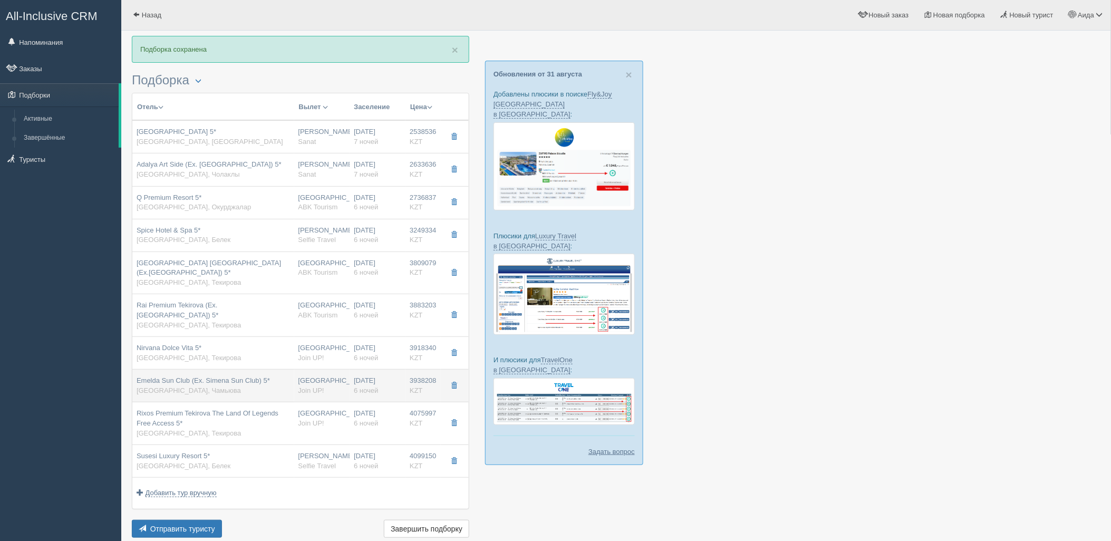
type input "doublex suite"
type input "UAI - Ультра Все Включено"
type input "https://tourvisor.ru/countries#!/hotel=simena-sun-club"
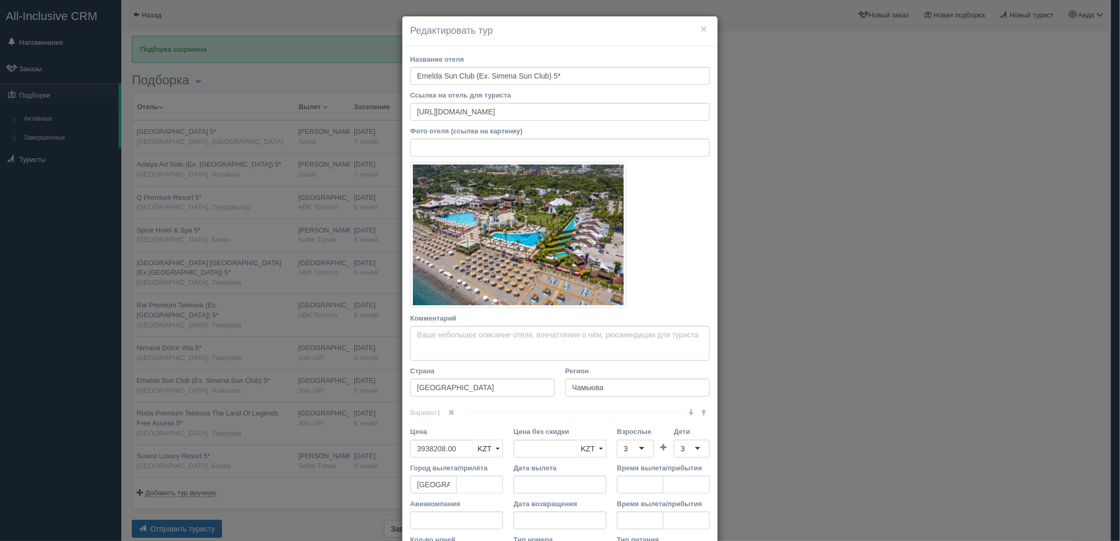
scroll to position [119, 0]
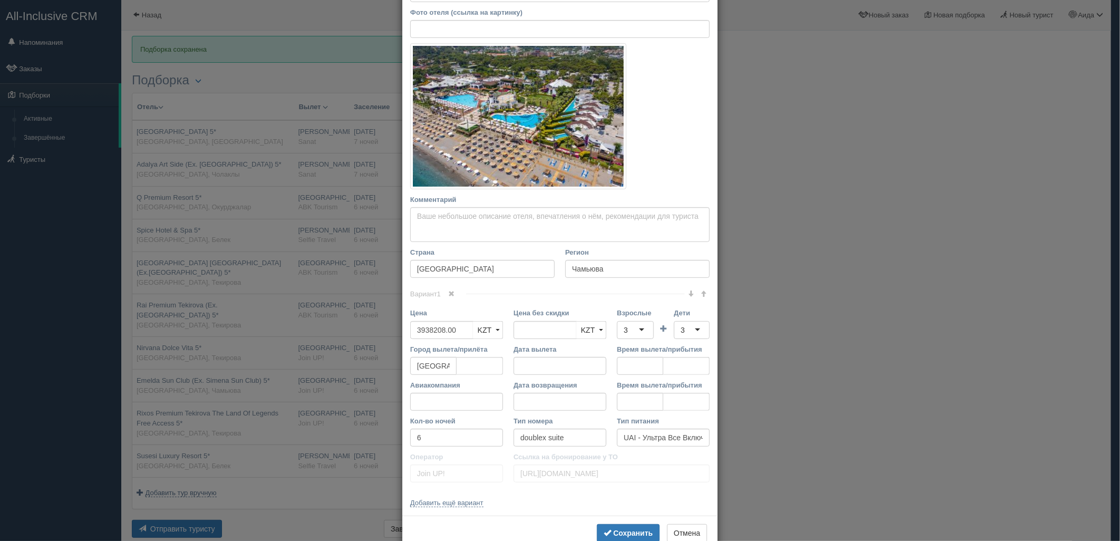
click at [635, 326] on div "3" at bounding box center [635, 330] width 37 height 18
drag, startPoint x: 633, startPoint y: 359, endPoint x: 670, endPoint y: 339, distance: 41.3
click at [675, 333] on div "3" at bounding box center [692, 330] width 36 height 18
click at [619, 533] on b "Сохранить" at bounding box center [633, 533] width 40 height 8
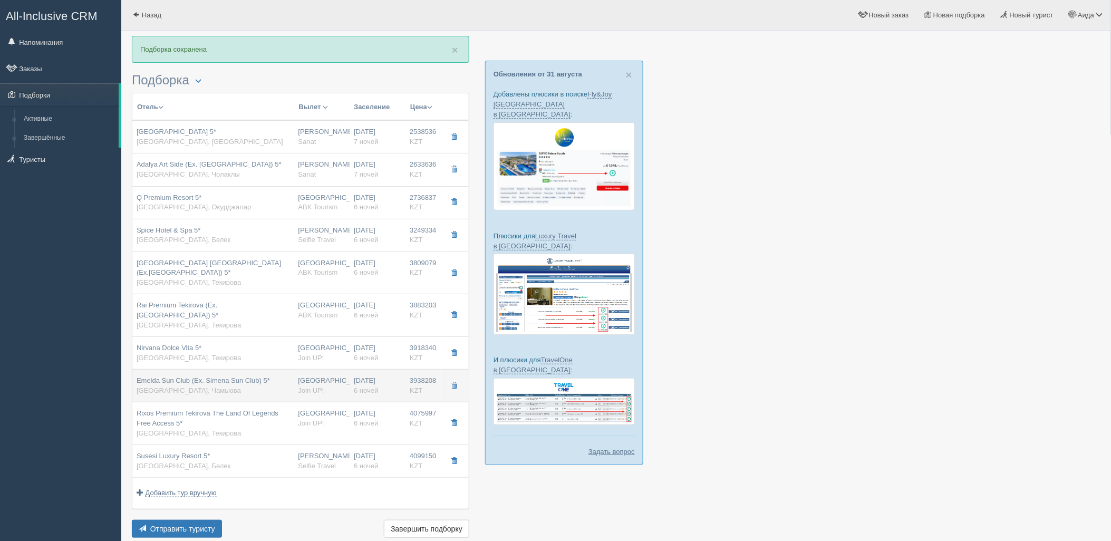
click at [256, 388] on div "Emelda Sun Club (Ex. Simena Sun Club) 5* Турция, Чамьюва" at bounding box center [203, 386] width 133 height 20
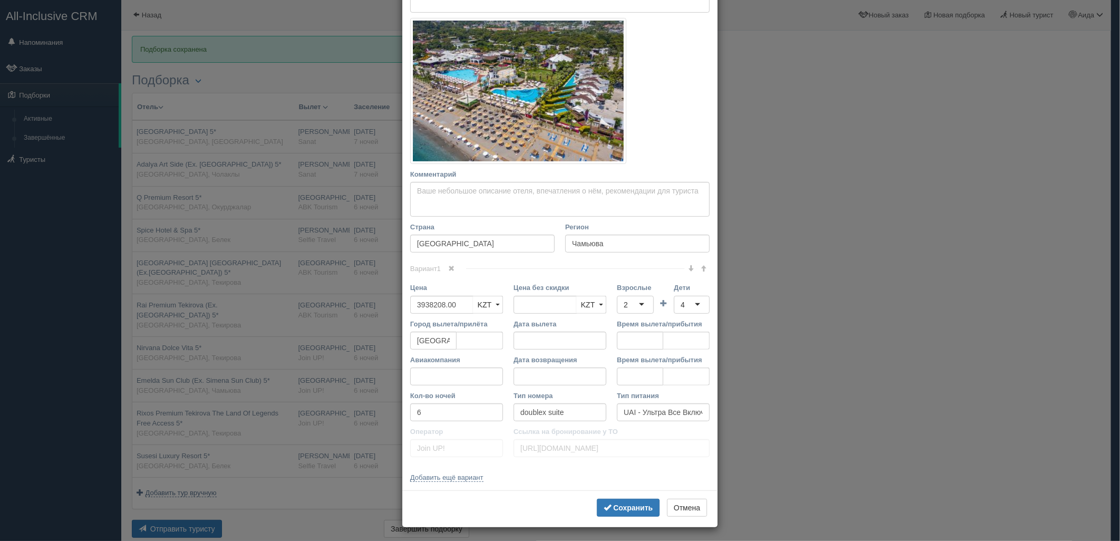
scroll to position [147, 0]
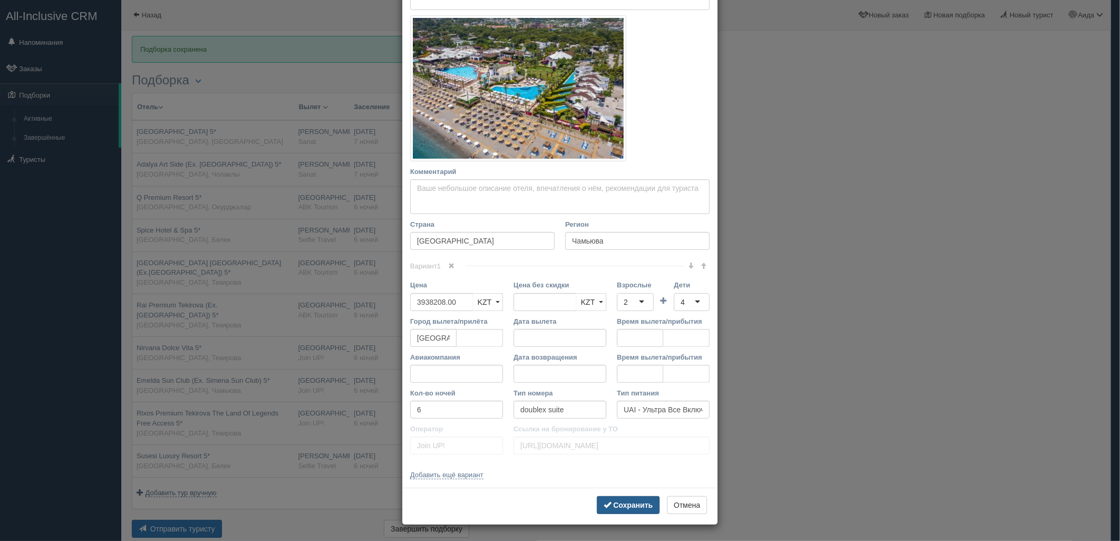
click at [626, 503] on b "Сохранить" at bounding box center [633, 505] width 40 height 8
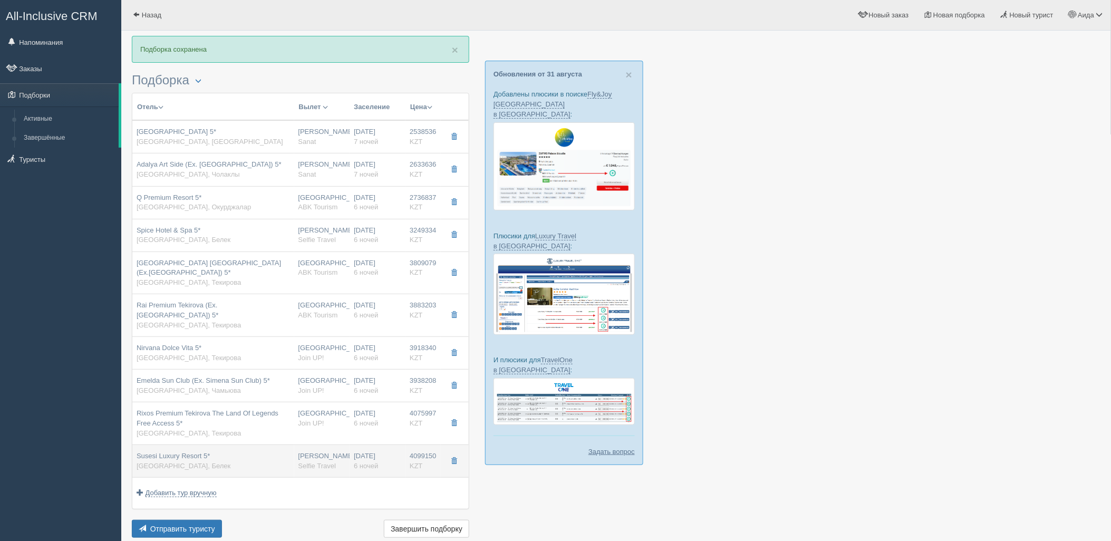
click at [322, 456] on div "Нурсултан Назарбаев NQZ Selfie Travel" at bounding box center [322, 461] width 47 height 20
type input "Susesi Luxury Resort 5*"
type input "https://www.booking.com/hotel/tr/susesi-de-luxe-resort.ru.html"
type input "Белек"
type input "4099150.00"
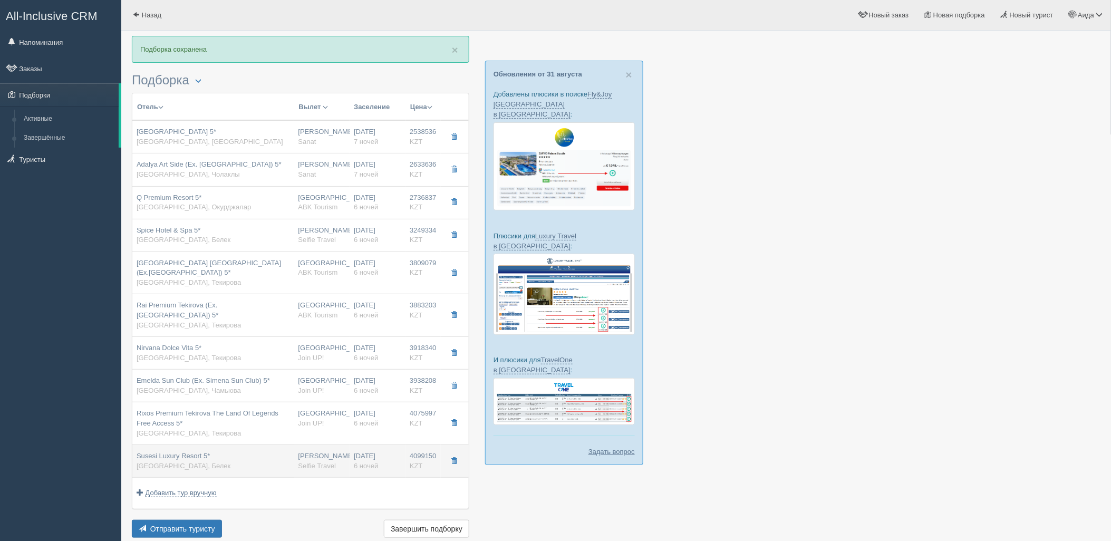
type input "Нурсултан Назарбаев NQZ"
type input "Анталия AYT"
type input "07:50"
type input "11:35"
type input "Turkish Airlines"
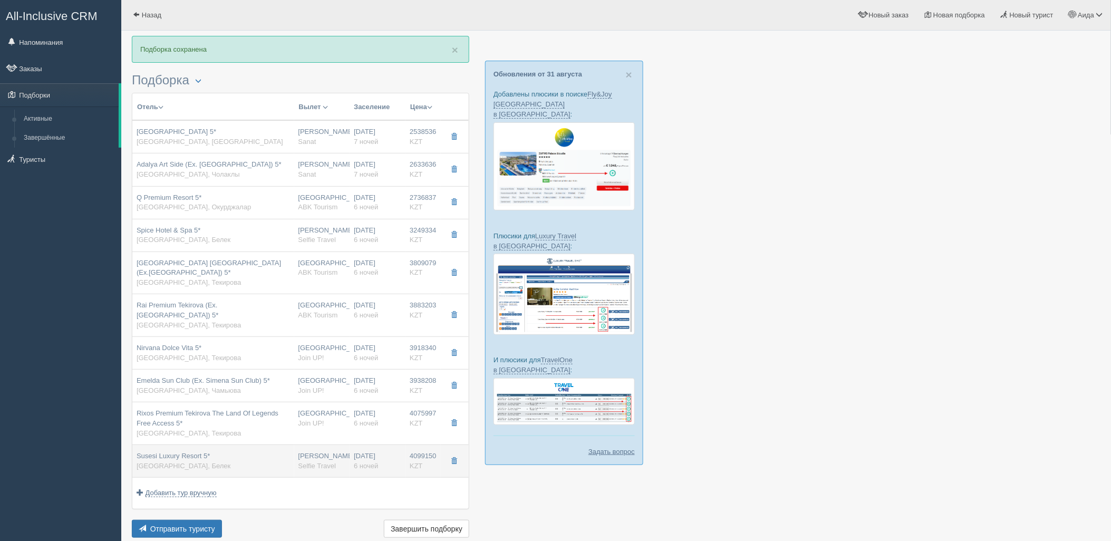
type input "23:40"
type input "06:45"
type input "family triplex"
type input "Selfie Travel"
type input "https://tourvisor.ru/countries#!/hotel=susesi-hotel-spa"
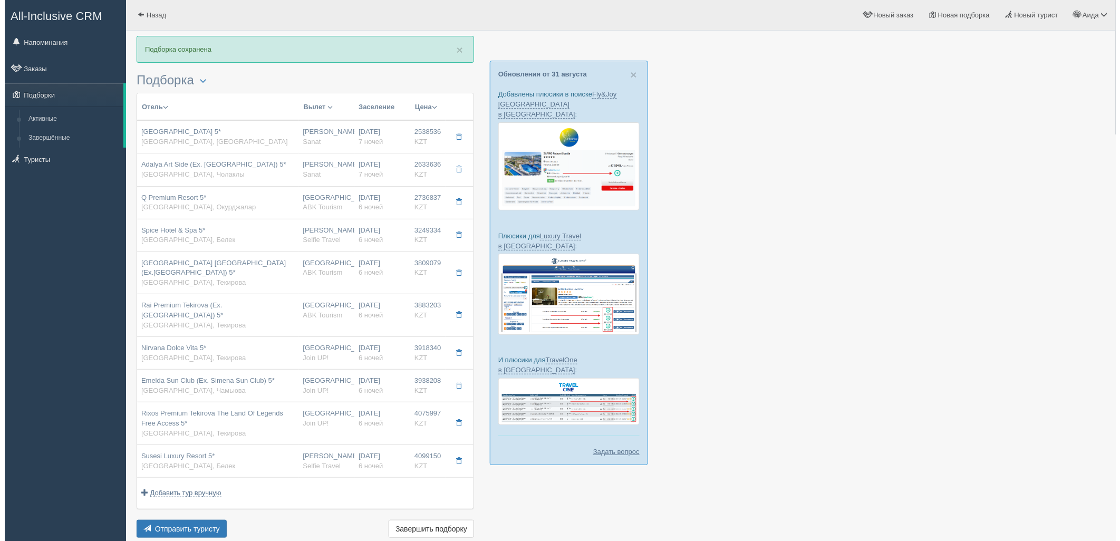
scroll to position [0, 0]
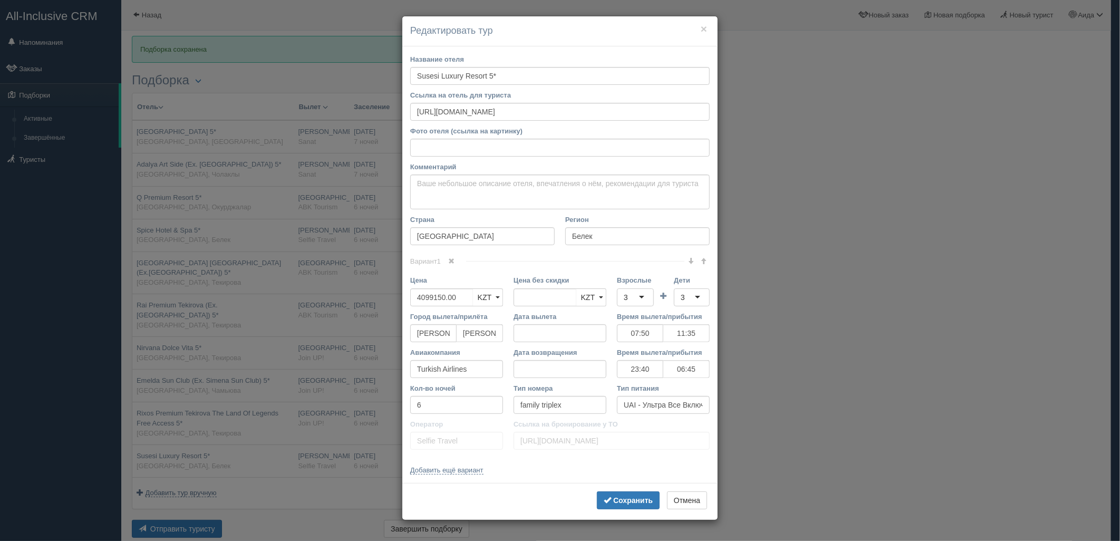
click at [627, 297] on div "3" at bounding box center [626, 297] width 4 height 11
click at [692, 298] on div "3" at bounding box center [692, 298] width 36 height 18
click at [621, 495] on button "Сохранить" at bounding box center [628, 501] width 63 height 18
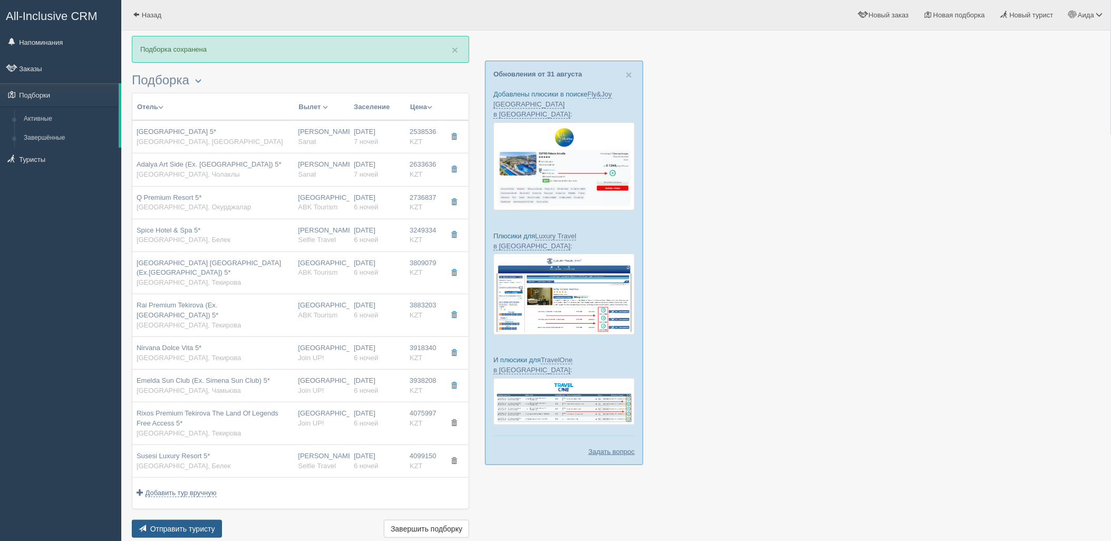
click at [181, 525] on span "Отправить туристу" at bounding box center [182, 529] width 65 height 8
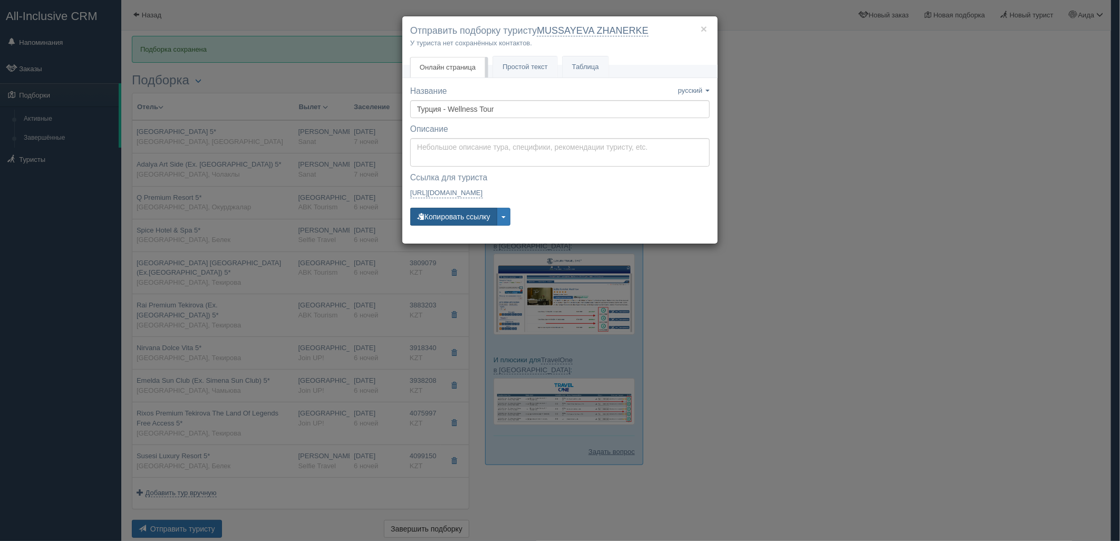
click at [456, 208] on button "Копировать ссылку" at bounding box center [453, 217] width 87 height 18
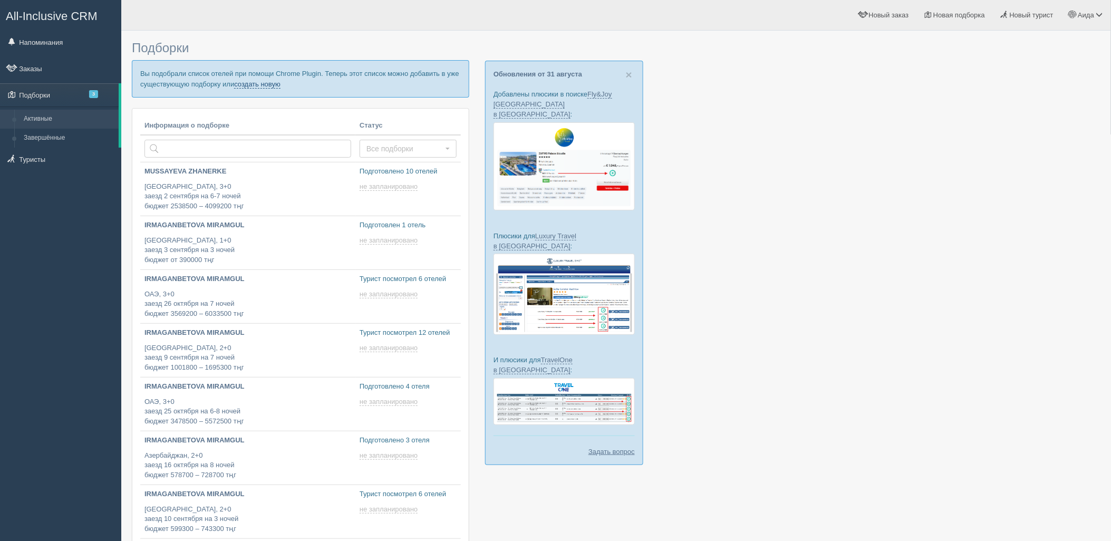
click at [253, 86] on link "создать новую" at bounding box center [257, 84] width 46 height 8
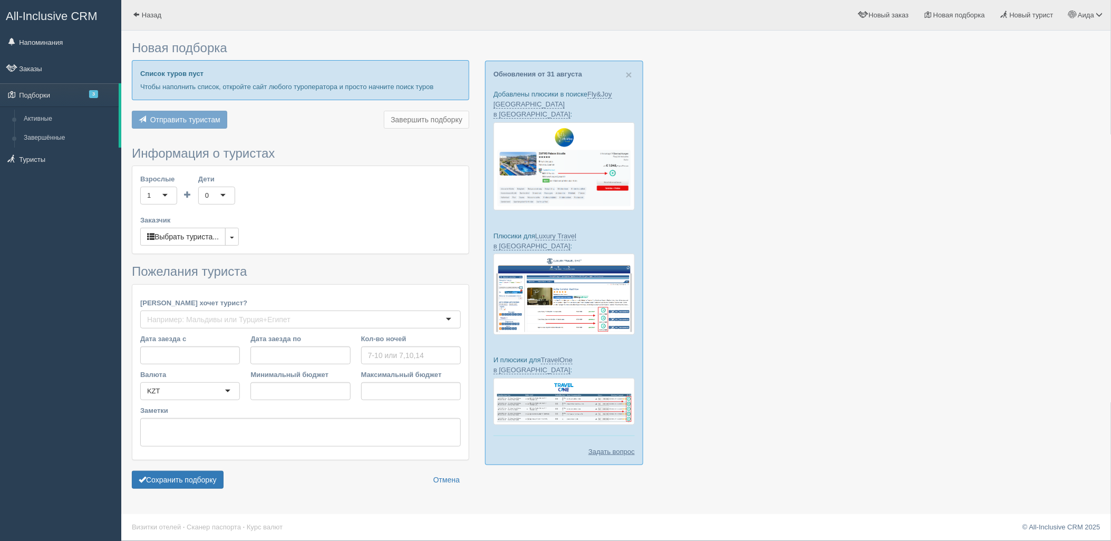
type input "6"
type input "3695100"
type input "3771900"
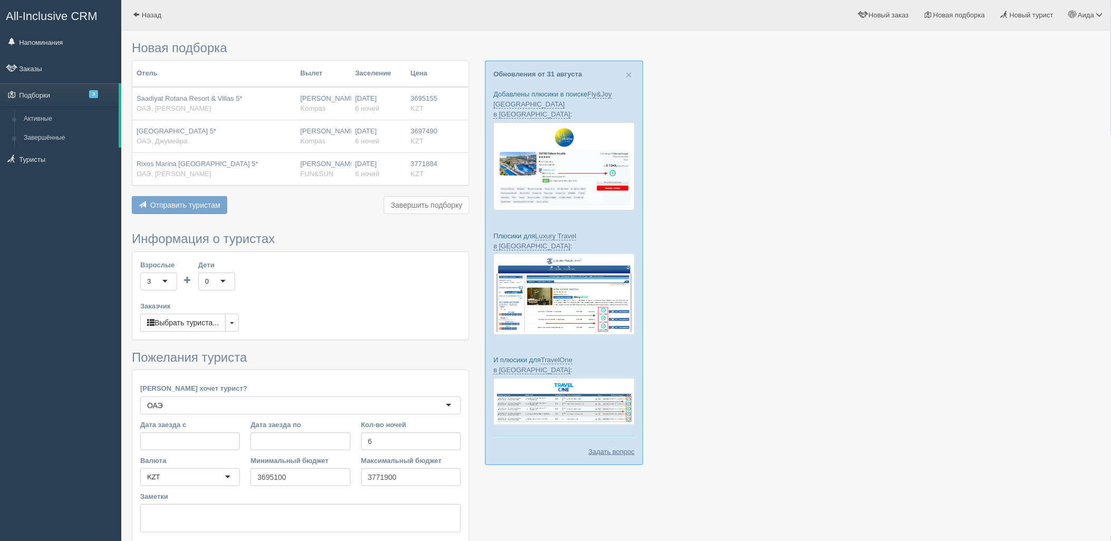
scroll to position [87, 0]
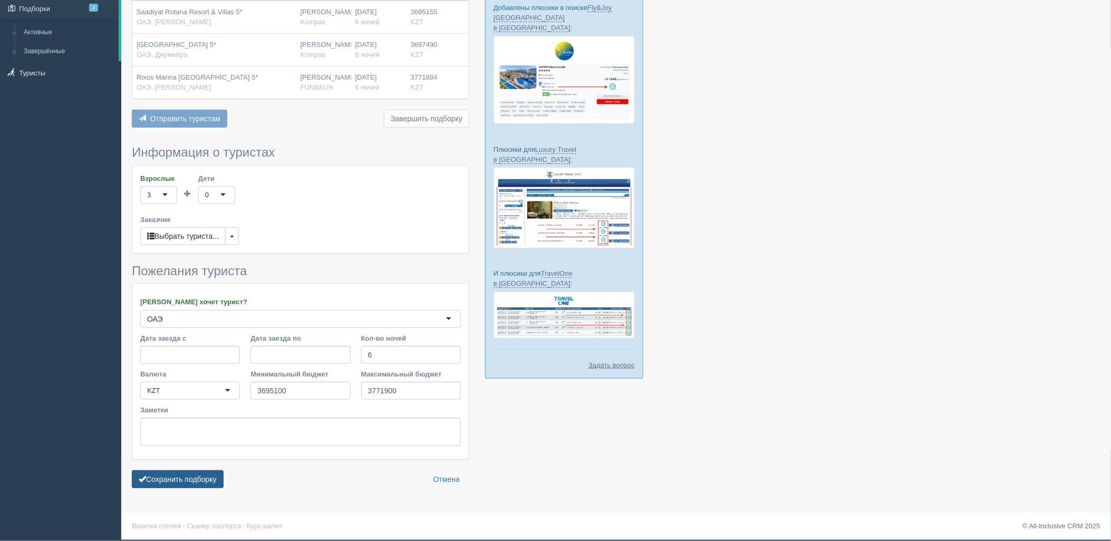
click at [209, 470] on form "Информация о туристах Взрослые 3 3 1 2 3 4 5 6 7 8 9 10 11 12 13 14 15 16 17 18…" at bounding box center [301, 320] width 338 height 348
click at [210, 477] on button "Сохранить подборку" at bounding box center [178, 479] width 92 height 18
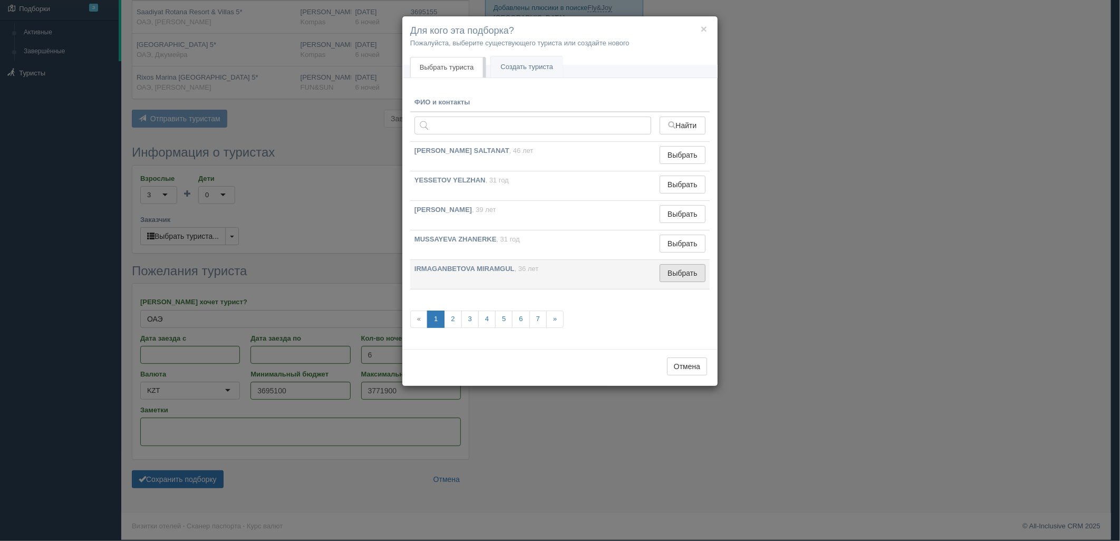
click at [670, 274] on button "Выбрать" at bounding box center [683, 273] width 46 height 18
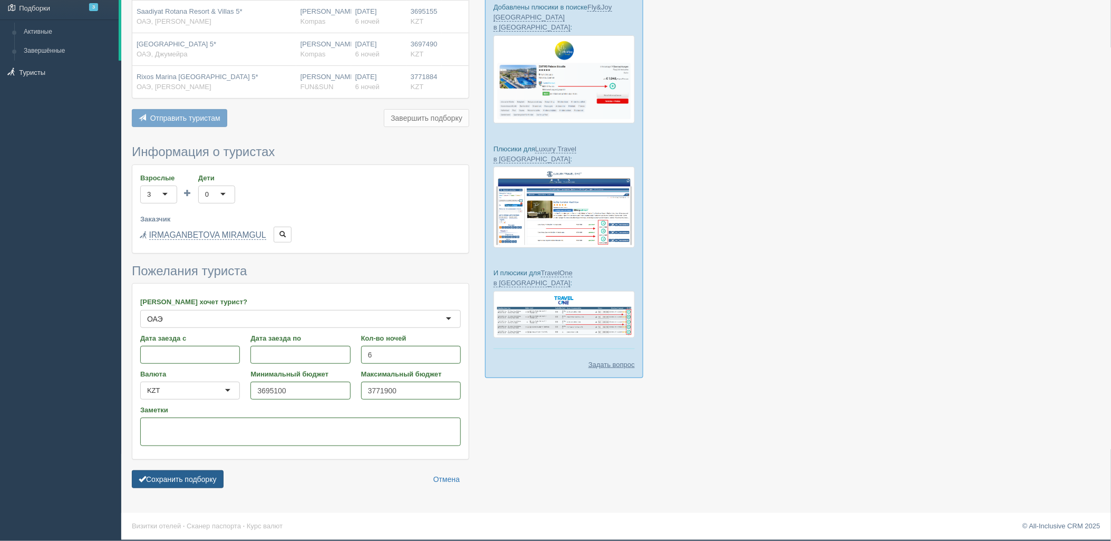
click at [222, 483] on button "Сохранить подборку" at bounding box center [178, 479] width 92 height 18
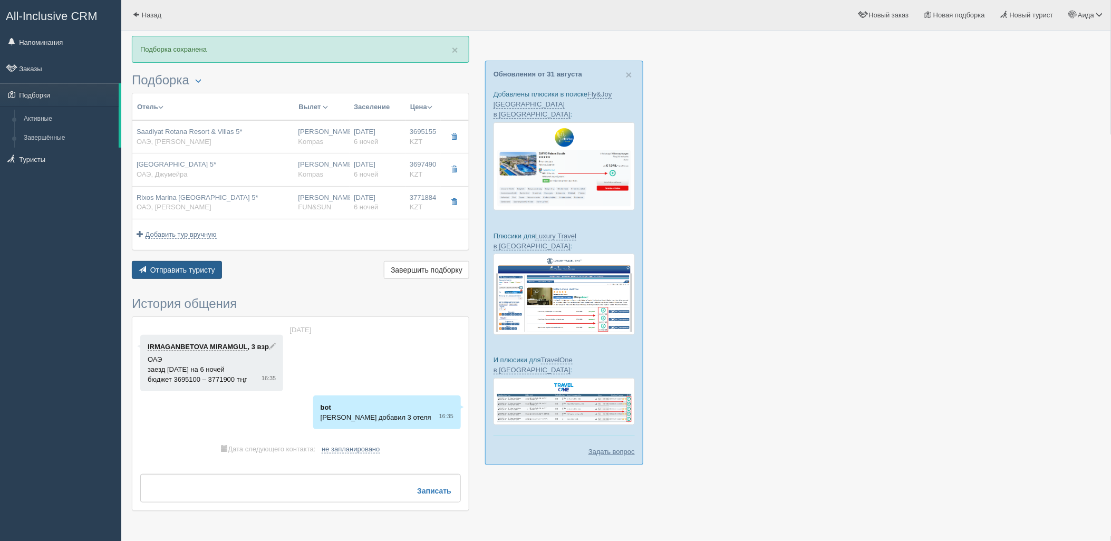
click at [188, 261] on button "Отправить туристу Отправить" at bounding box center [177, 270] width 90 height 18
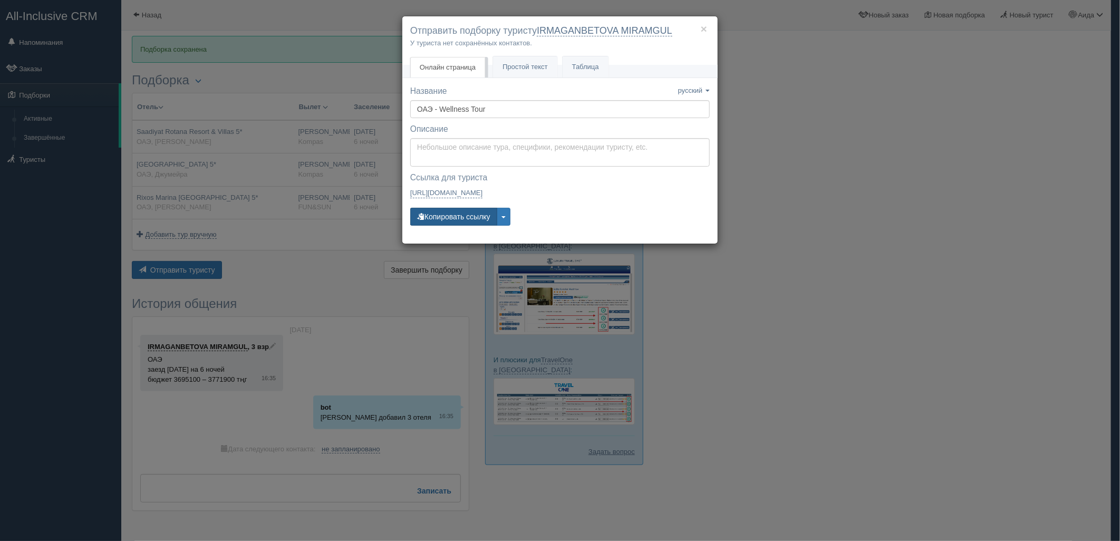
click at [464, 224] on button "Копировать ссылку" at bounding box center [453, 217] width 87 height 18
click at [901, 114] on div "× Отправить подборку туристу IRMAGANBETOVA MIRAMGUL У туриста нет сохранённых к…" at bounding box center [560, 270] width 1120 height 541
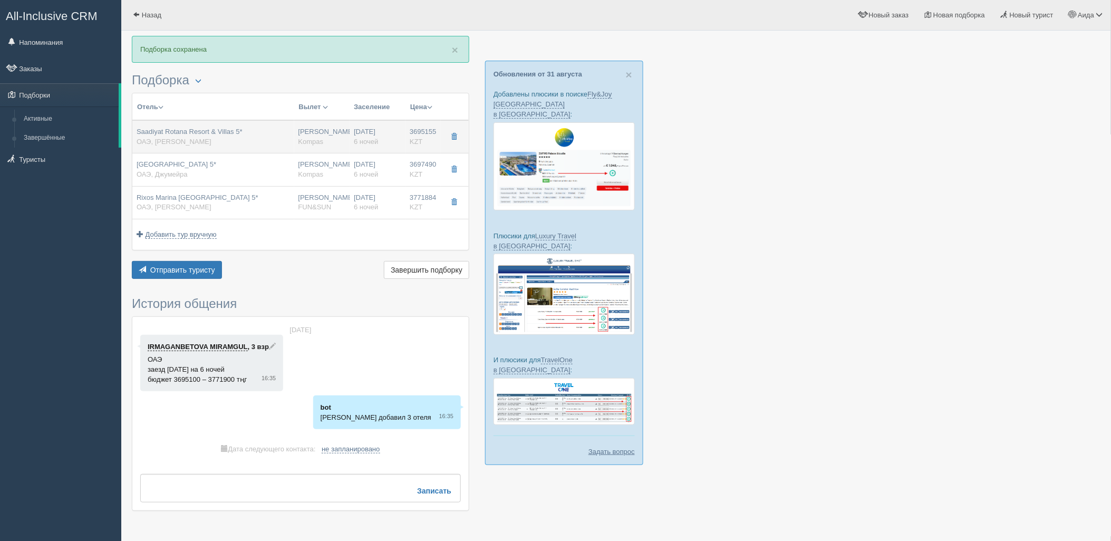
click at [412, 141] on span "KZT" at bounding box center [416, 142] width 13 height 8
type input "Saadiyat Rotana Resort & Villas 5*"
type input "https://tophotels.ru/en/hotel/al314375"
type input "ОАЭ"
type input "Абу-Даби"
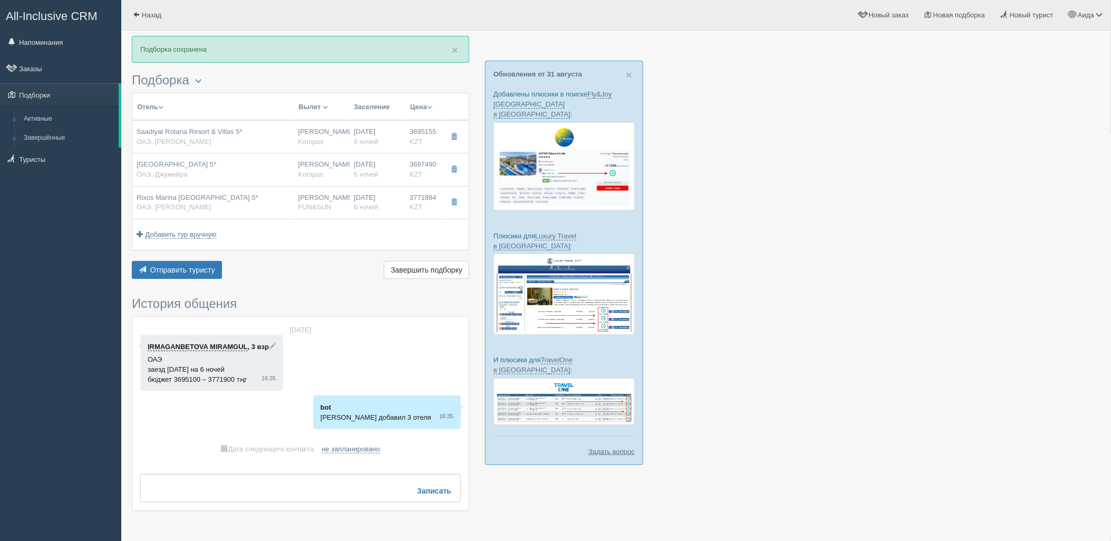
type input "3695155.00"
type input "Нурсултан Назарбаев NQZ"
type input "Дубай DXB"
type input "04:20"
type input "08:20"
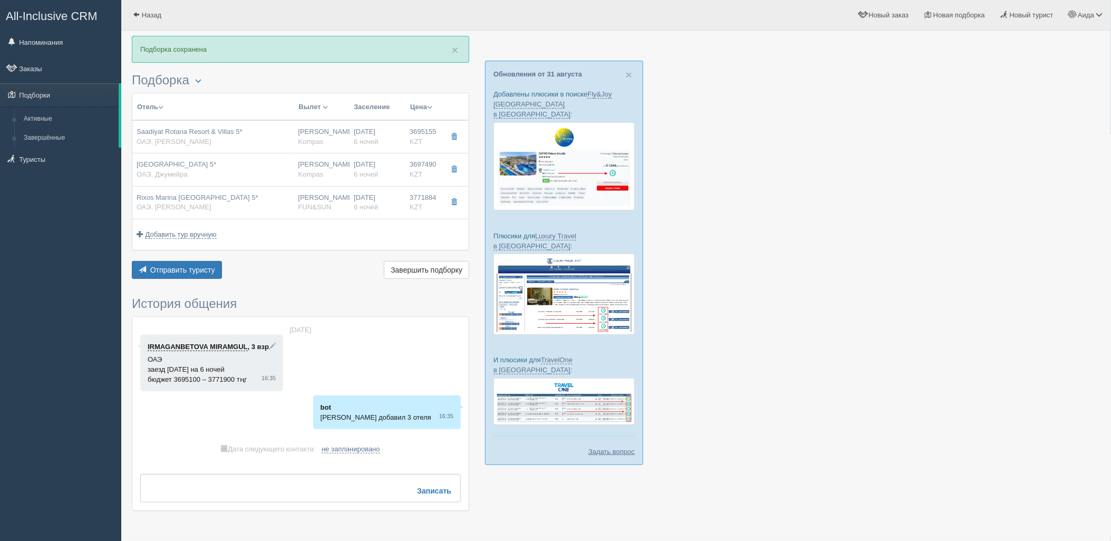
type input "Flydubai"
type input "21:45"
type input "03:20"
type input "6"
type input "resort family connected rooms"
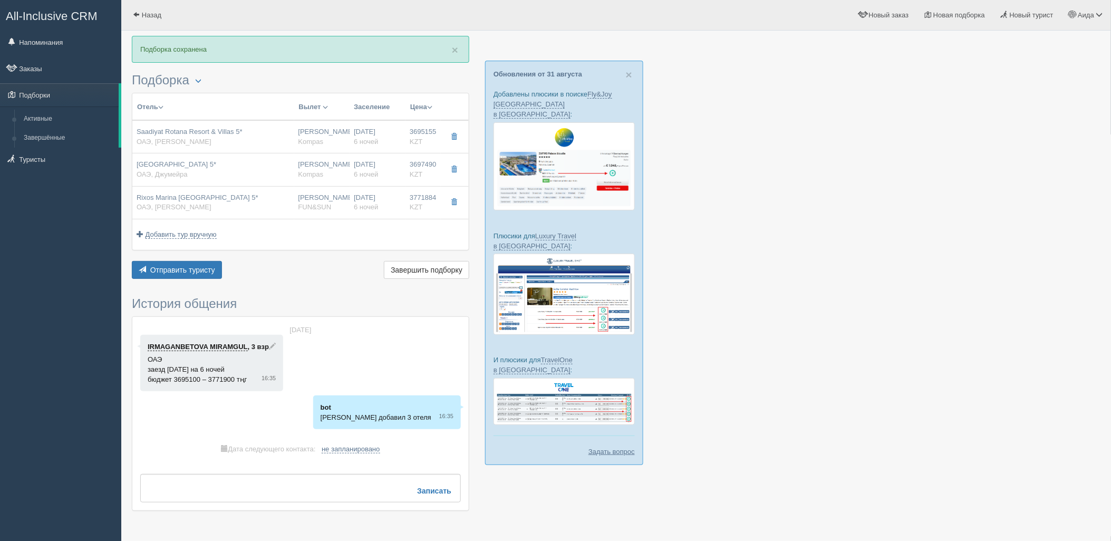
type input "AI - Все Включено"
type input "Kompas"
type input "https://tourvisor.ru/countries#!/hotel=saadiyat-rotana-resort-villas"
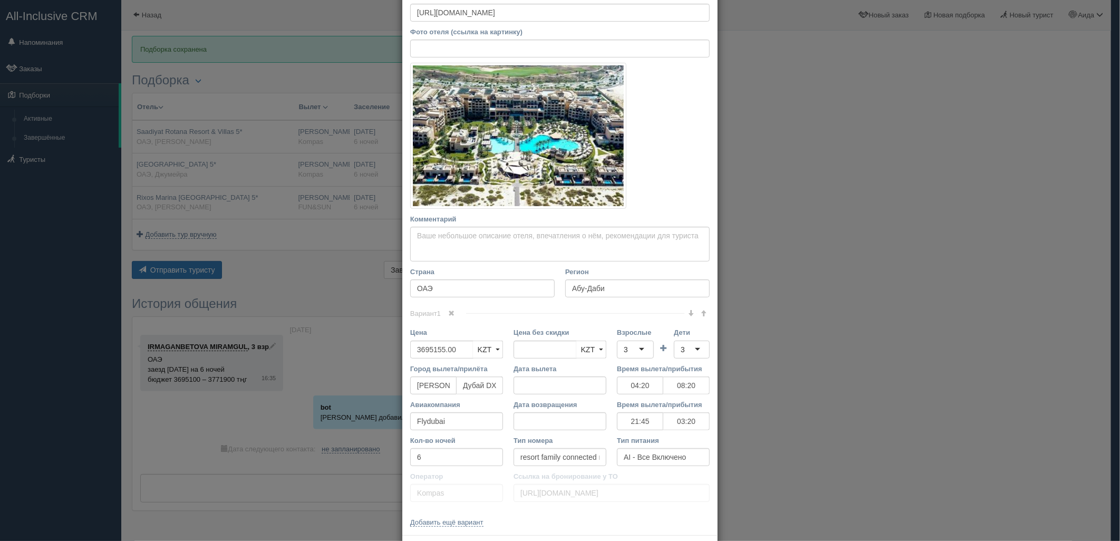
scroll to position [145, 0]
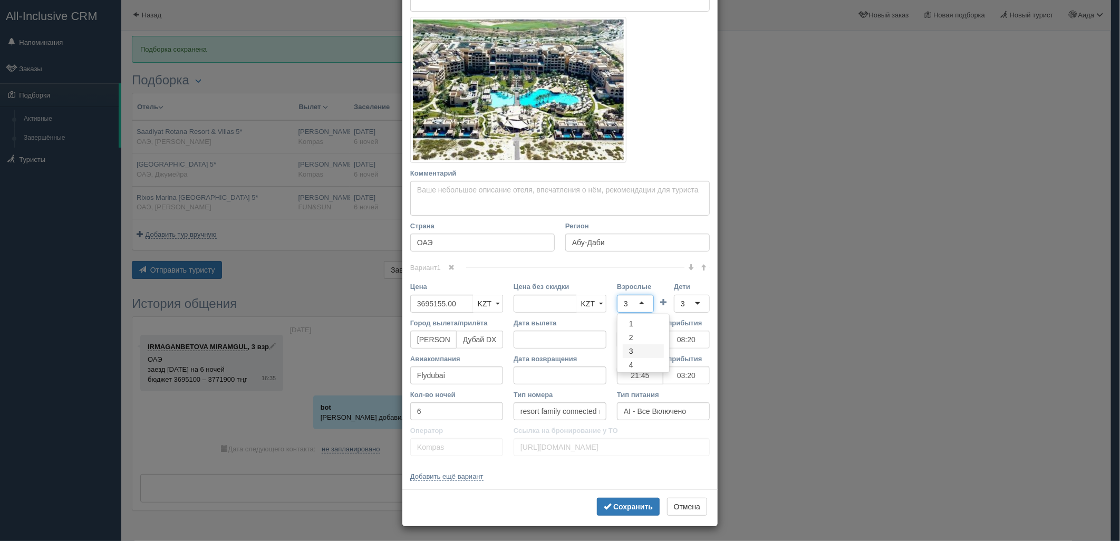
click at [635, 301] on div "3" at bounding box center [635, 304] width 37 height 18
click at [676, 306] on div "3" at bounding box center [692, 304] width 36 height 18
type input "4"
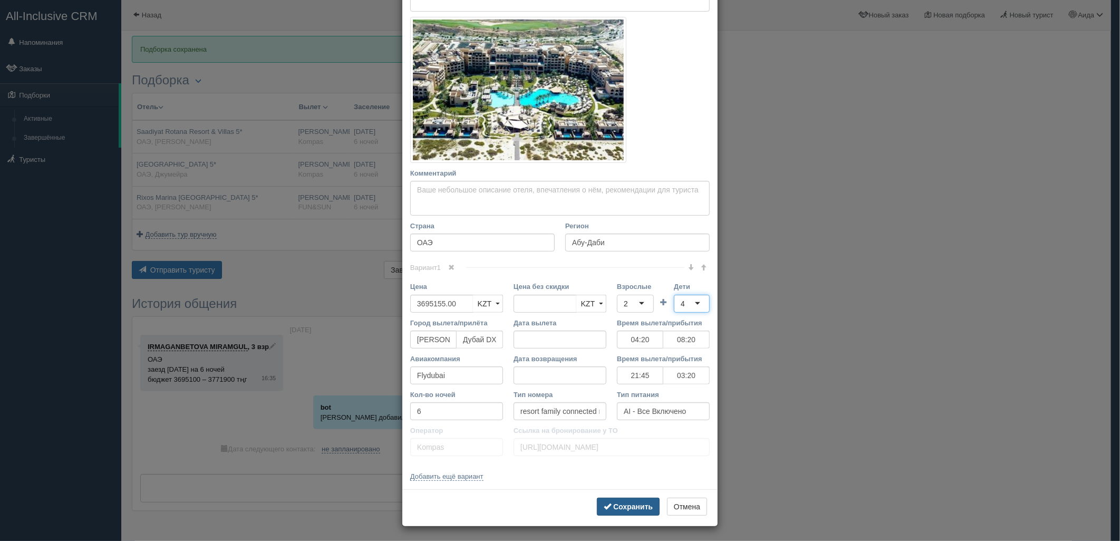
click at [614, 505] on b "Сохранить" at bounding box center [633, 507] width 40 height 8
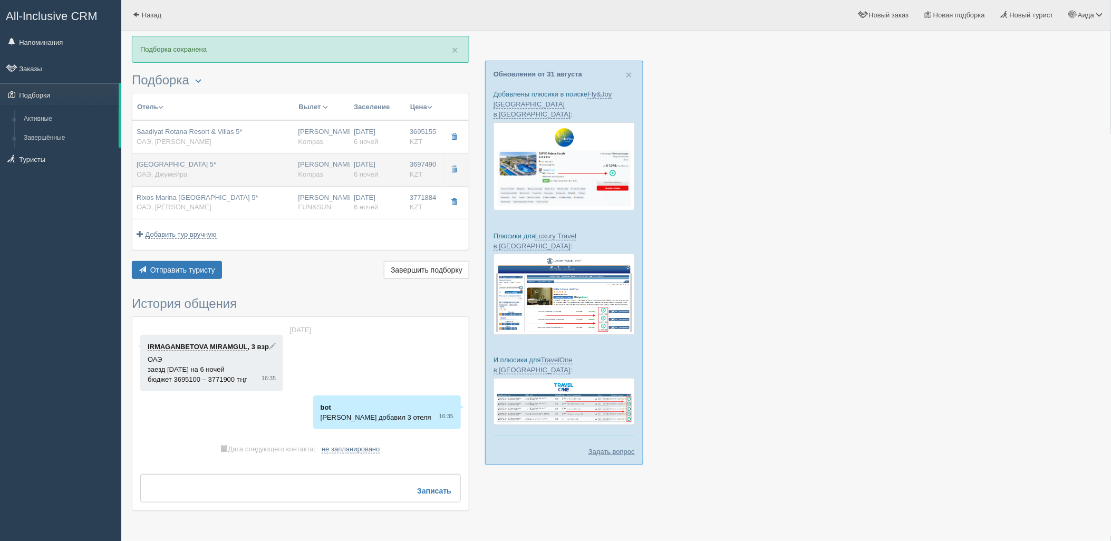
click at [401, 173] on div "03.09.2025 6 ночей" at bounding box center [377, 170] width 47 height 20
type input "Sheraton Jumeirah Beach Resort & Towers 5*"
type input "https://tophotels.ru/hotel/al1823"
type input "Джумейра"
type input "3697490.00"
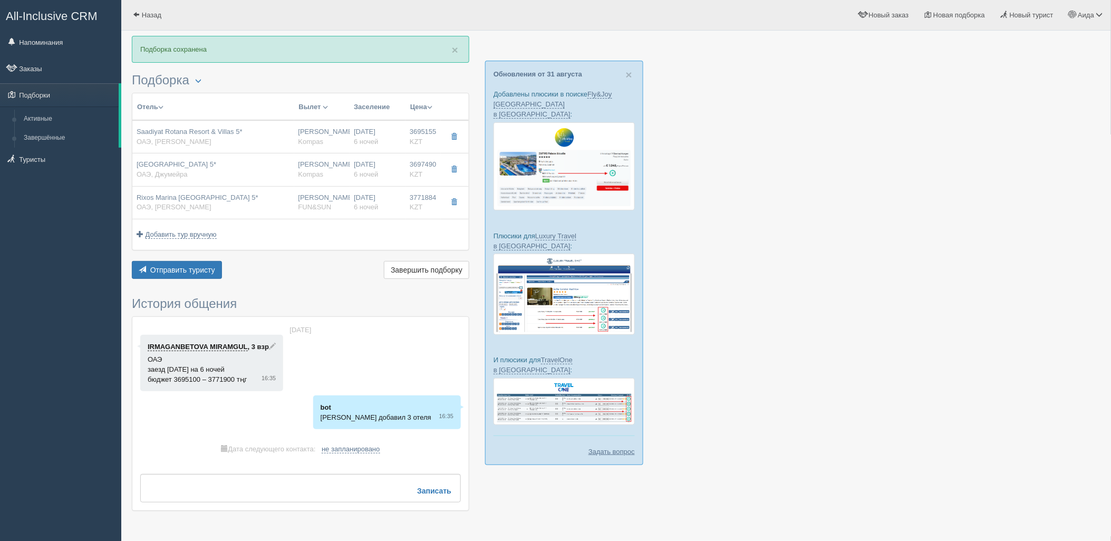
type input "04:20"
type input "08:20"
type input "21:45"
type input "03:20"
type input "family room sea view"
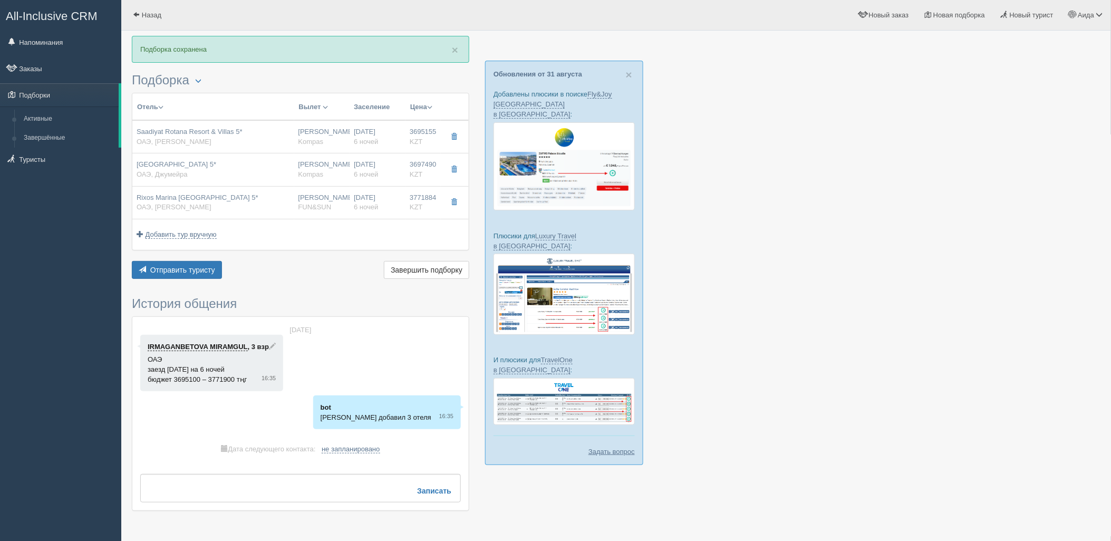
type input "Soft AI"
type input "https://tourvisor.ru/countries#!/hotel=sheraton-jumeirah-beach-resort-towers"
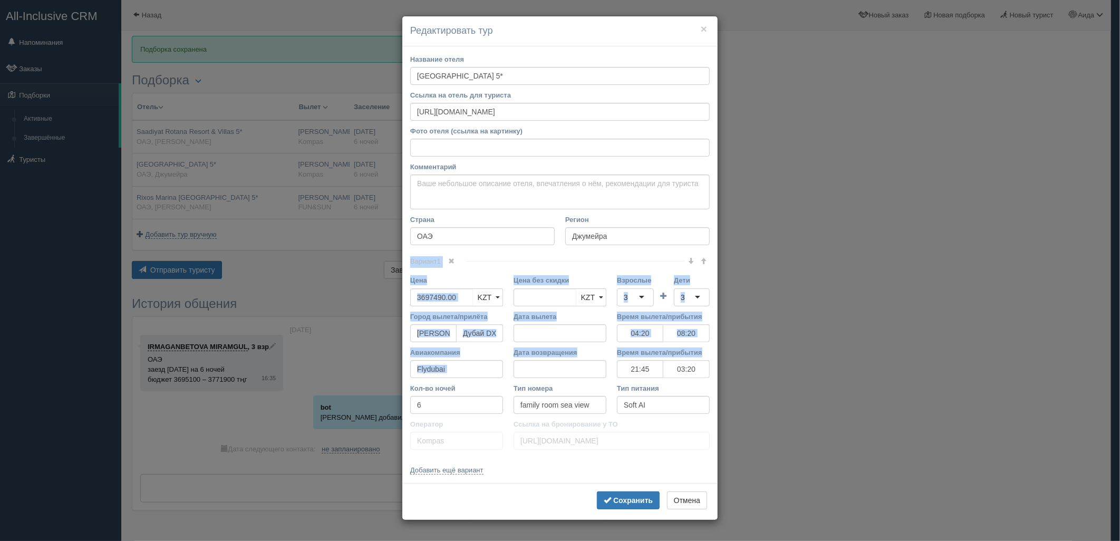
drag, startPoint x: 1116, startPoint y: 328, endPoint x: 975, endPoint y: 411, distance: 164.4
click at [1081, 367] on div "× Редактировать тур Название отеля Sheraton Jumeirah Beach Resort & Towers 5* С…" at bounding box center [560, 270] width 1120 height 541
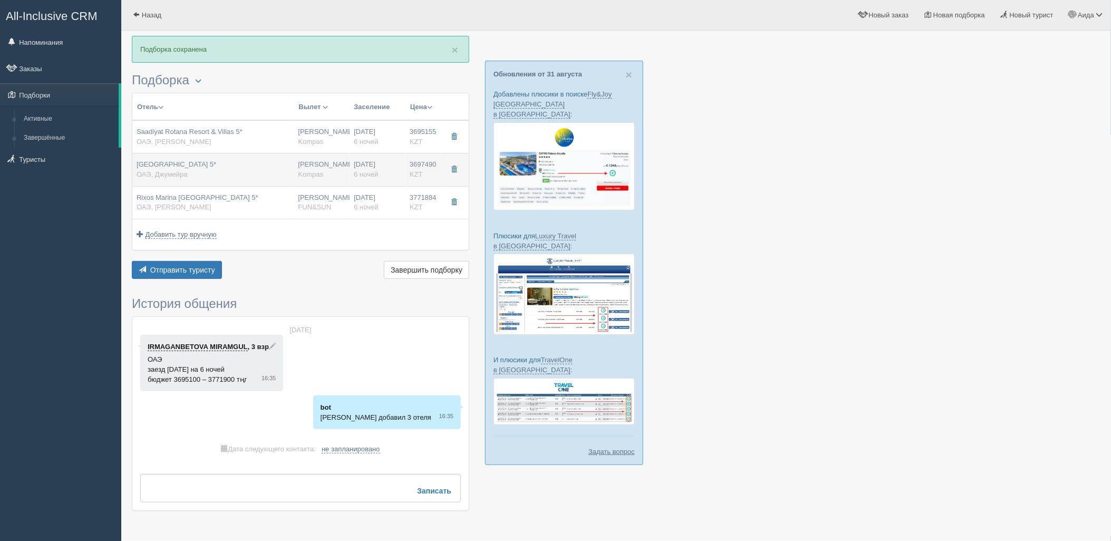
click at [380, 167] on div "03.09.2025 6 ночей" at bounding box center [377, 170] width 47 height 20
type input "04:20"
type input "08:20"
type input "21:45"
type input "03:20"
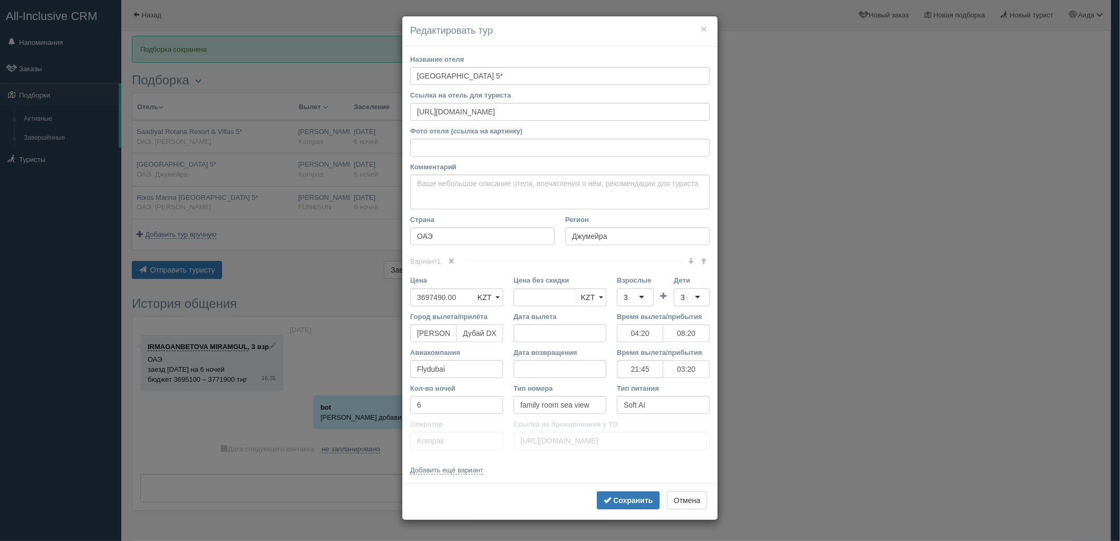
click at [635, 297] on div "3" at bounding box center [635, 298] width 37 height 18
click at [697, 292] on div "3" at bounding box center [692, 298] width 36 height 18
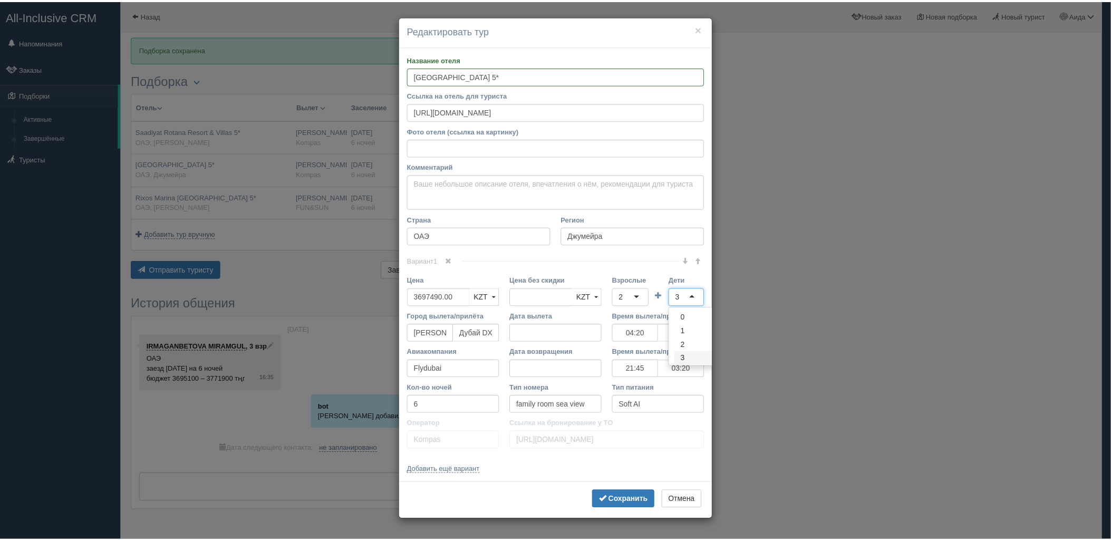
scroll to position [44, 0]
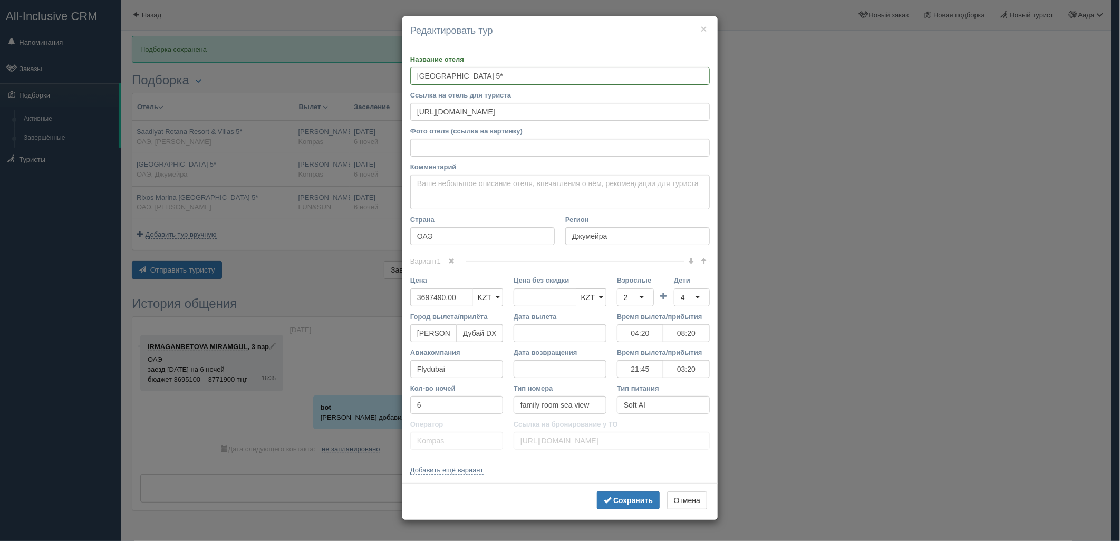
click at [638, 511] on div "Сохранить Отмена" at bounding box center [559, 501] width 315 height 37
drag, startPoint x: 641, startPoint y: 501, endPoint x: 684, endPoint y: 479, distance: 48.1
click at [642, 500] on b "Сохранить" at bounding box center [633, 500] width 40 height 8
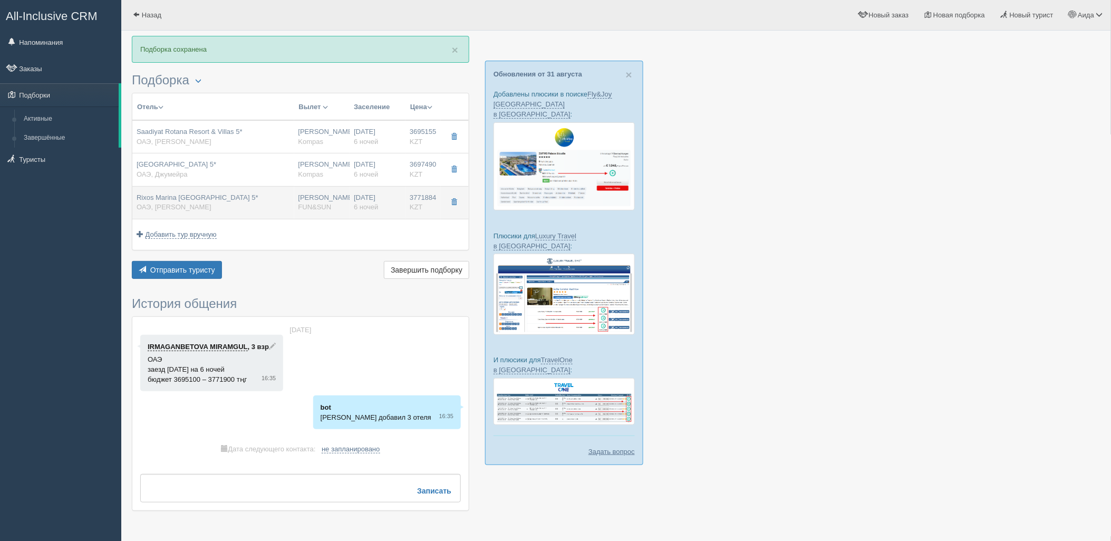
click at [371, 209] on span "6 ночей" at bounding box center [366, 207] width 24 height 8
type input "Rixos Marina Abu Dhabi 5*"
type input "https://www.booking.com/hotel/ae/rixos-marina-abu-dhabi.ru.html"
type input "Абу-Даби"
type input "3771884.00"
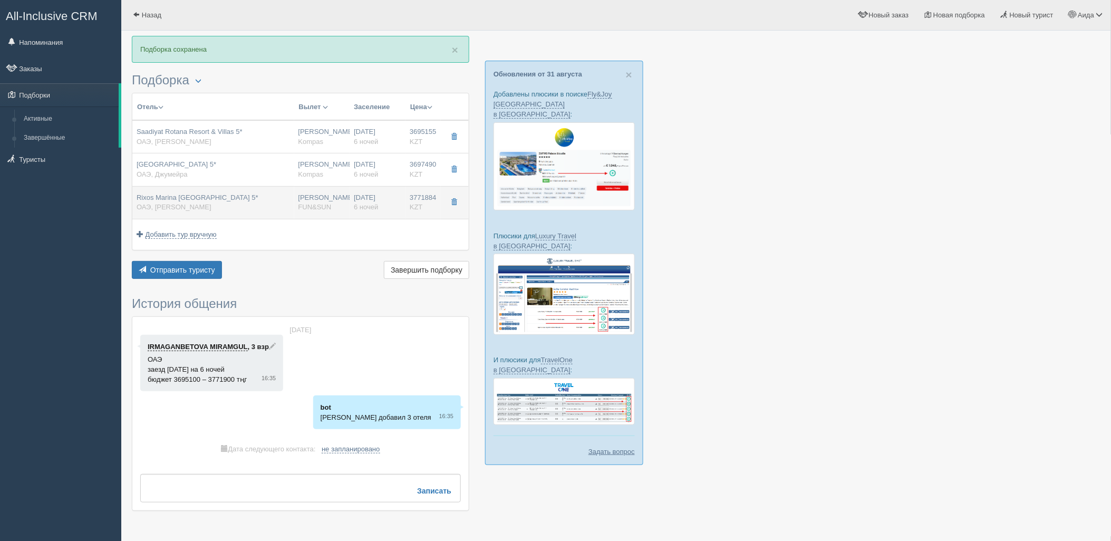
type input "07:10"
type input "10:55"
type input "Air Astana"
type input "12:40"
type input "18:05"
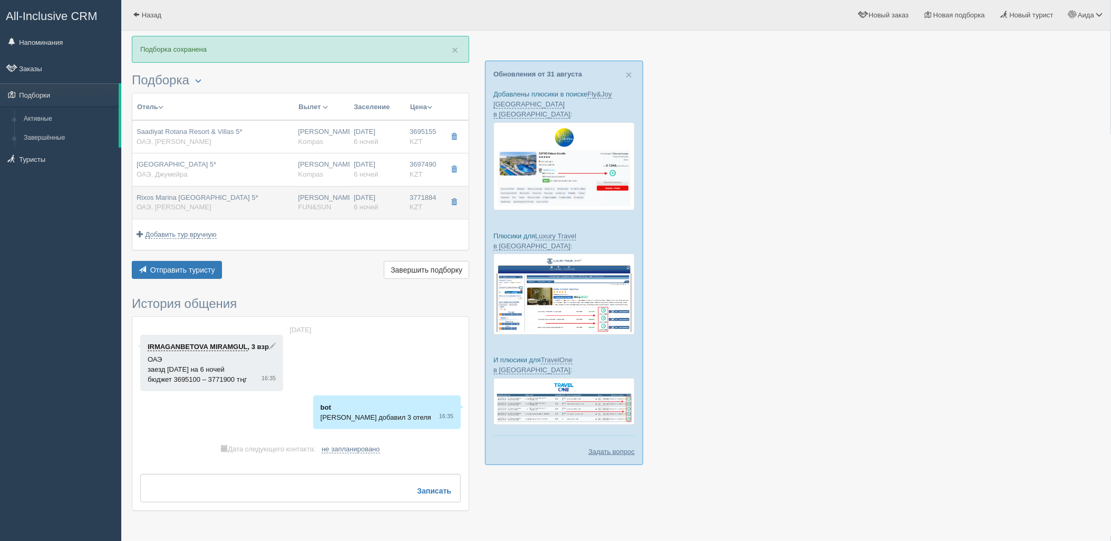
type input "2 bedroom family cortyard/corniche view"
type input "AI - Все Включено"
type input "FUN&SUN"
type input "https://tourvisor.ru/countries#!/hotel=rixos-marina-abu-dhabi"
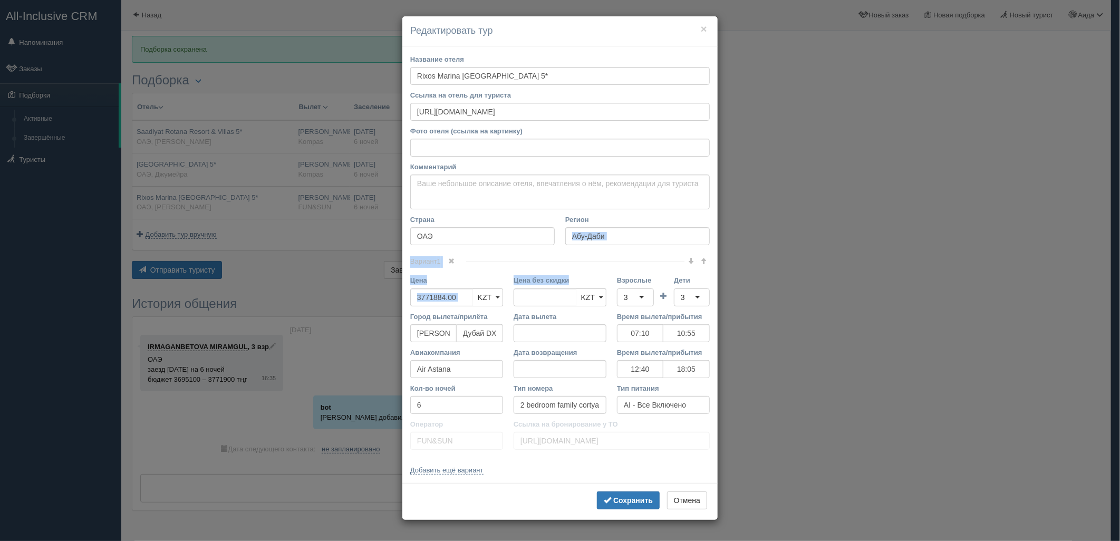
drag, startPoint x: 1116, startPoint y: 268, endPoint x: 1111, endPoint y: 303, distance: 35.7
click at [1111, 303] on div "× Редактировать тур Название отеля Rixos Marina Abu Dhabi 5* Ссылка на отель дл…" at bounding box center [560, 270] width 1120 height 541
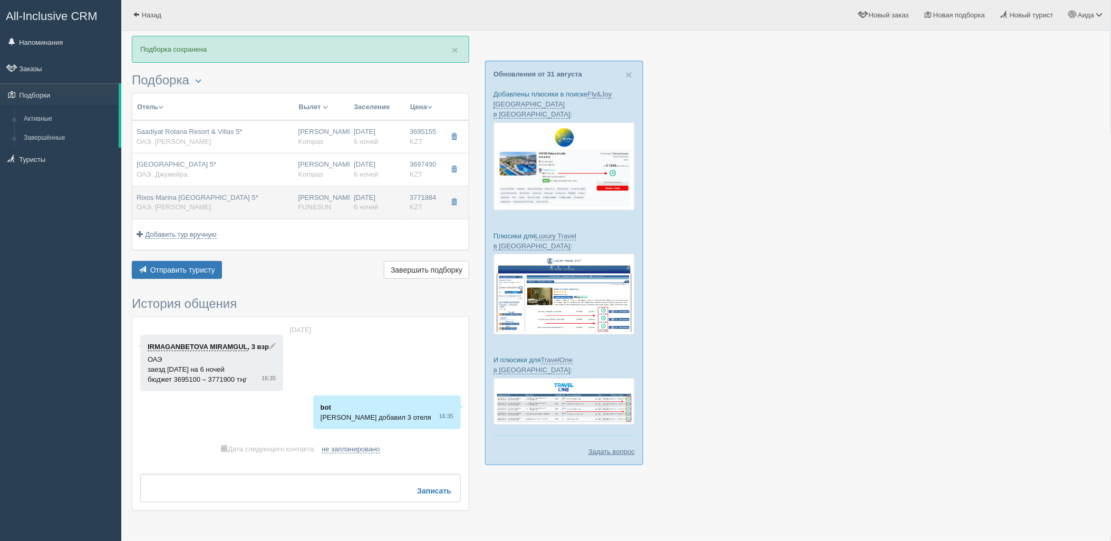
click at [362, 207] on span "6 ночей" at bounding box center [366, 207] width 24 height 8
type input "07:10"
type input "10:55"
type input "12:40"
type input "18:05"
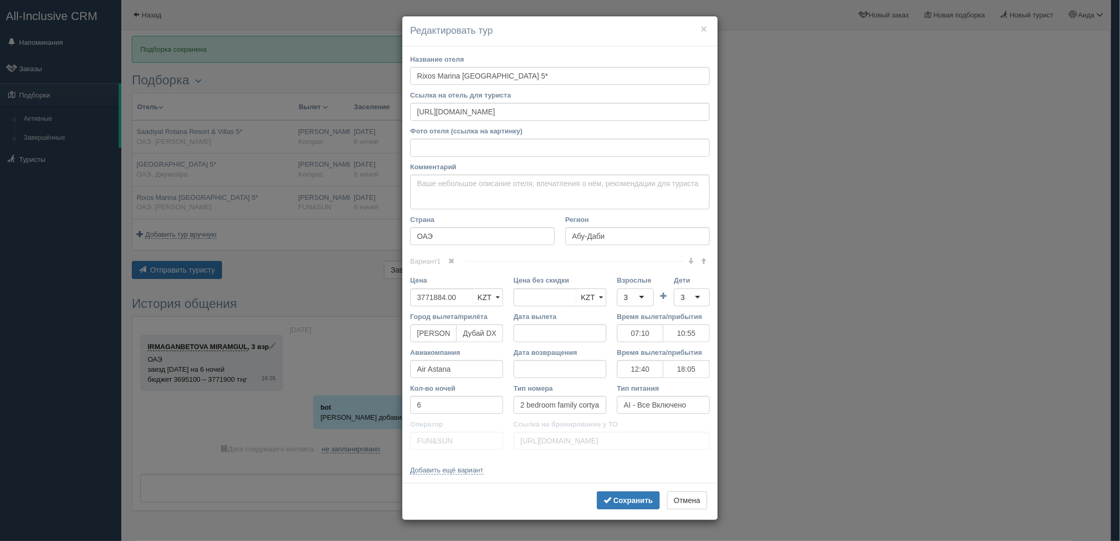
click at [633, 286] on div "Взрослые 3 3 1 2 3 4 5 6 7 8 9 10 11 12 13 14 15 16 17 18 19 20 21 22 23 24 25 …" at bounding box center [635, 290] width 37 height 31
click at [637, 301] on div "3" at bounding box center [635, 298] width 37 height 18
click at [676, 289] on div "3" at bounding box center [692, 298] width 36 height 18
click at [646, 503] on b "Сохранить" at bounding box center [633, 500] width 40 height 8
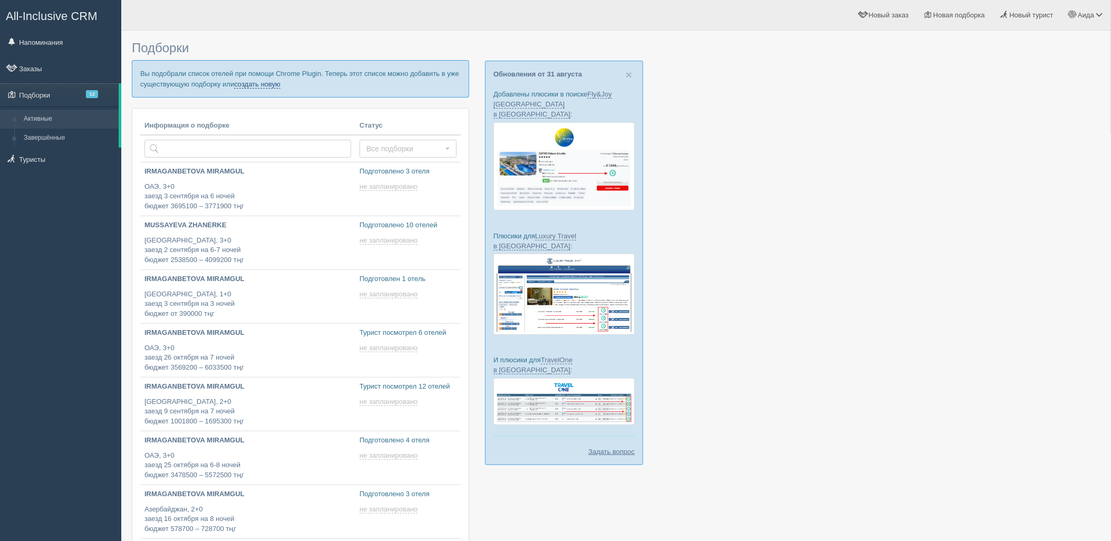
click at [245, 83] on link "создать новую" at bounding box center [257, 84] width 46 height 8
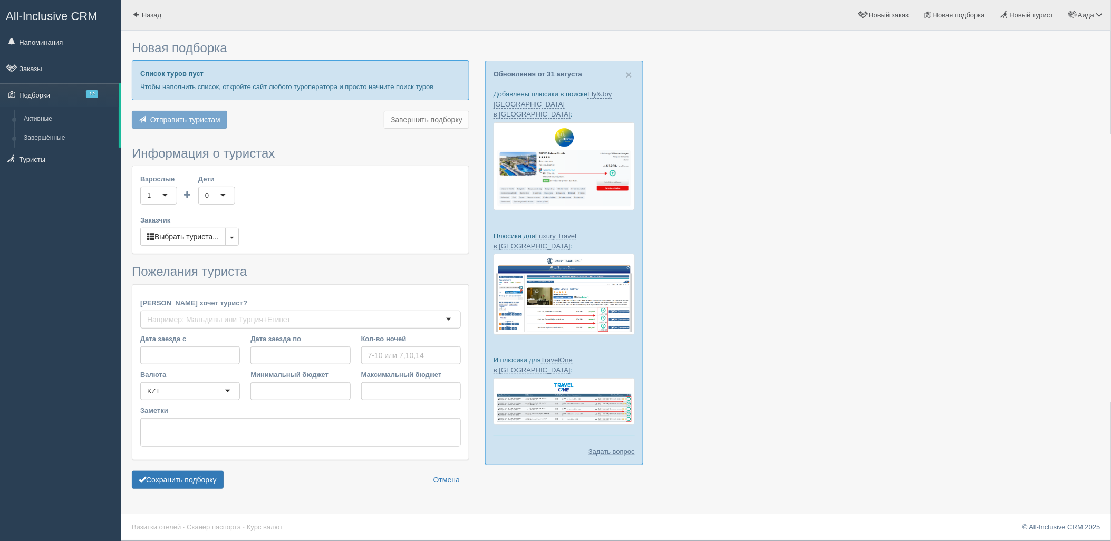
type input "6-7"
type input "644100"
type input "1395900"
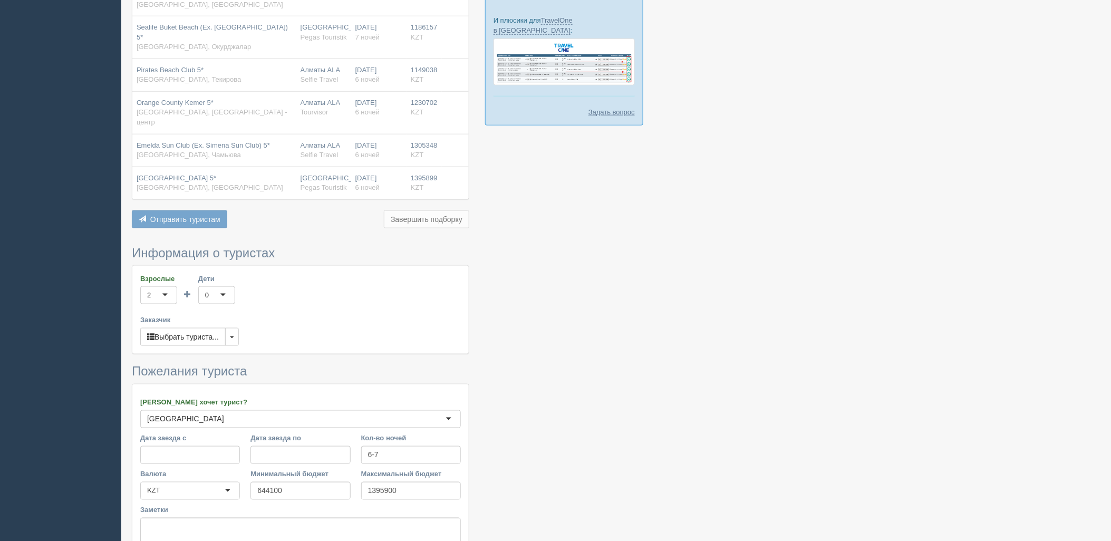
scroll to position [382, 0]
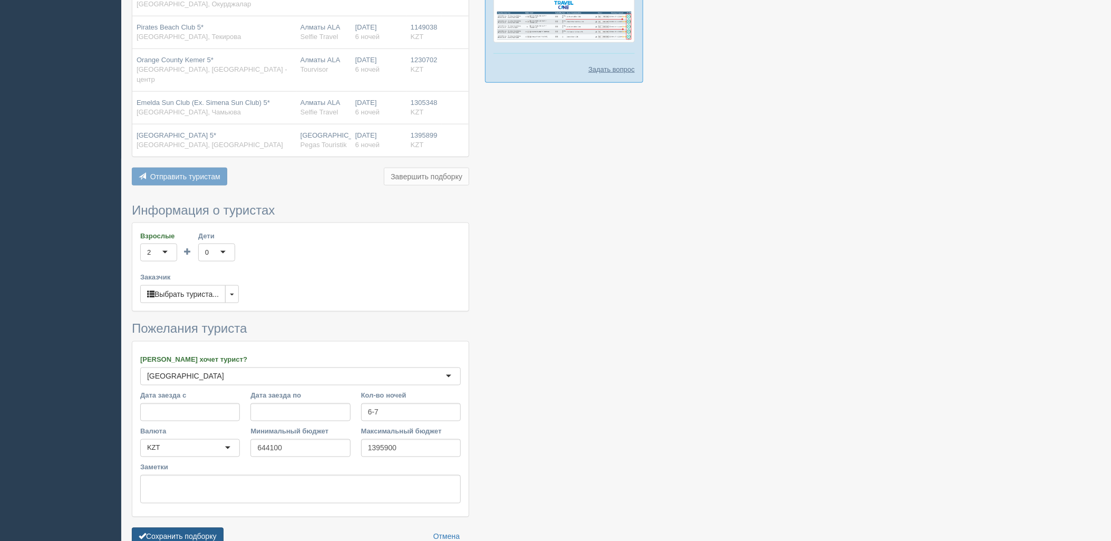
click at [148, 528] on button "Сохранить подборку" at bounding box center [178, 537] width 92 height 18
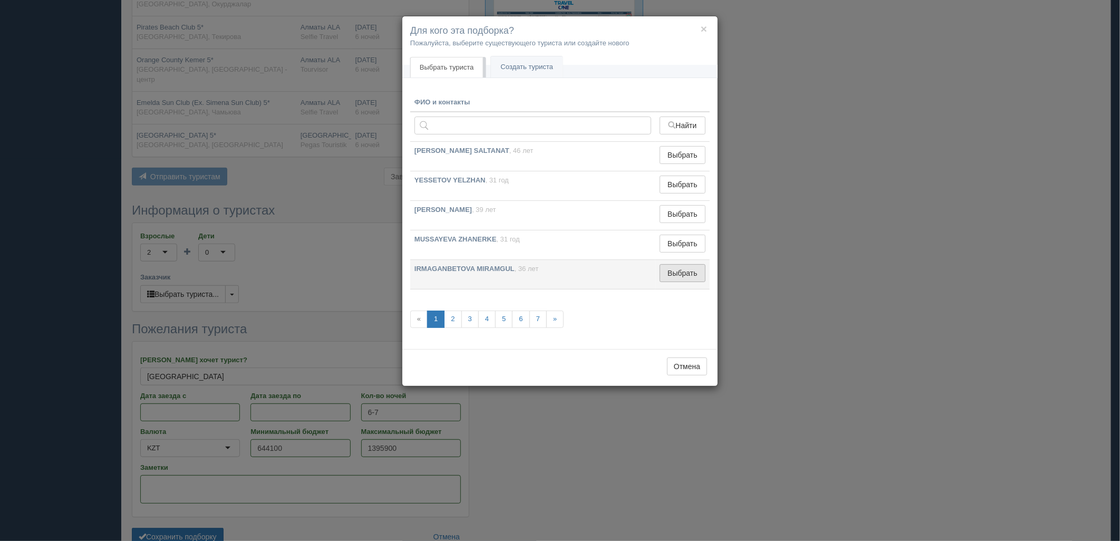
click at [678, 275] on button "Выбрать" at bounding box center [683, 273] width 46 height 18
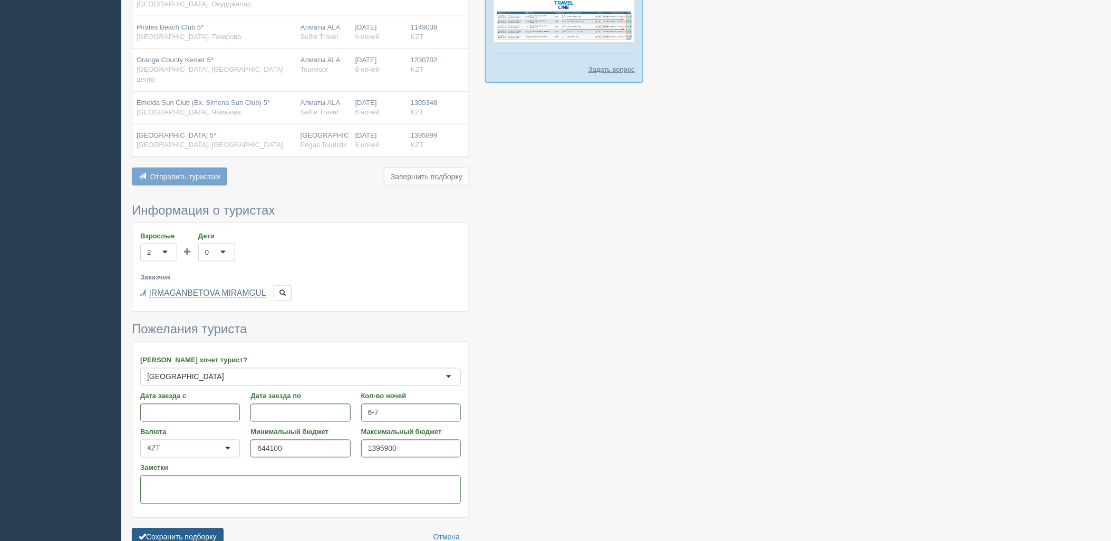
click at [202, 529] on button "Сохранить подборку" at bounding box center [178, 538] width 92 height 18
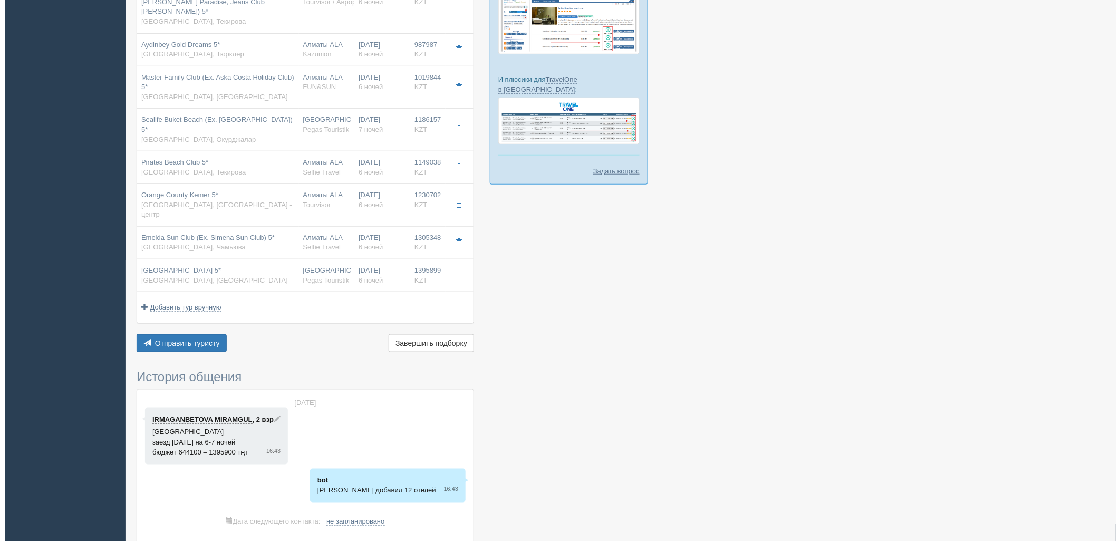
scroll to position [284, 0]
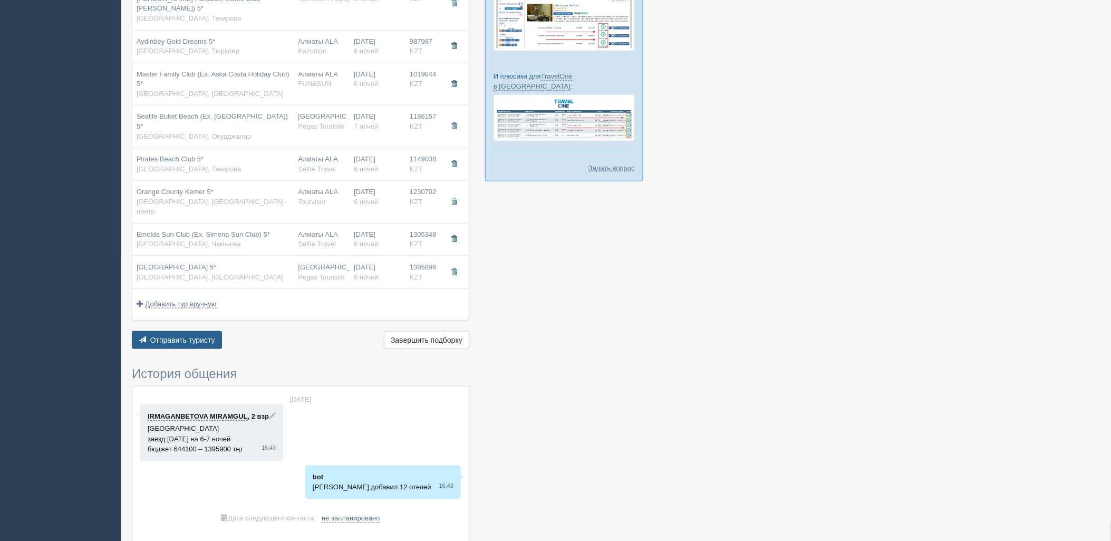
click at [177, 336] on span "Отправить туристу" at bounding box center [182, 340] width 65 height 8
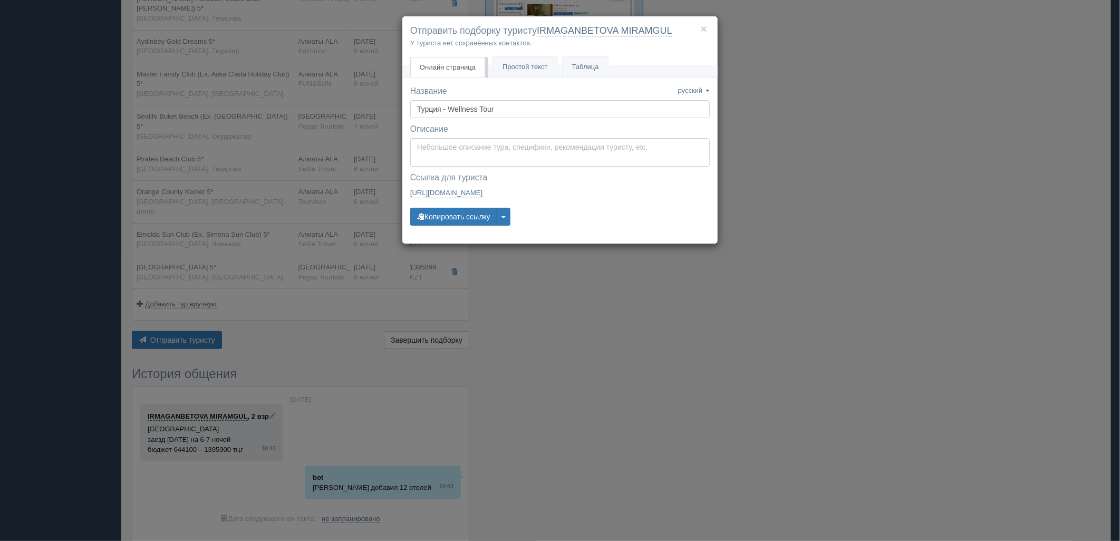
click at [459, 228] on div "Название Название сохранено русский english eesti latviešu polski українська ру…" at bounding box center [560, 160] width 300 height 150
click at [465, 222] on button "Копировать ссылку" at bounding box center [453, 217] width 87 height 18
